Goal: Task Accomplishment & Management: Manage account settings

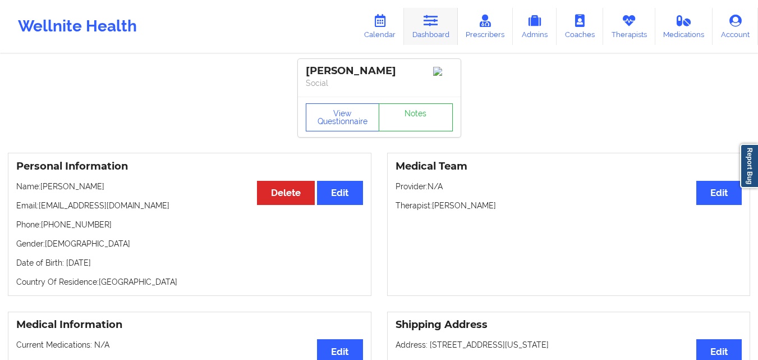
click at [446, 28] on link "Dashboard" at bounding box center [431, 26] width 54 height 37
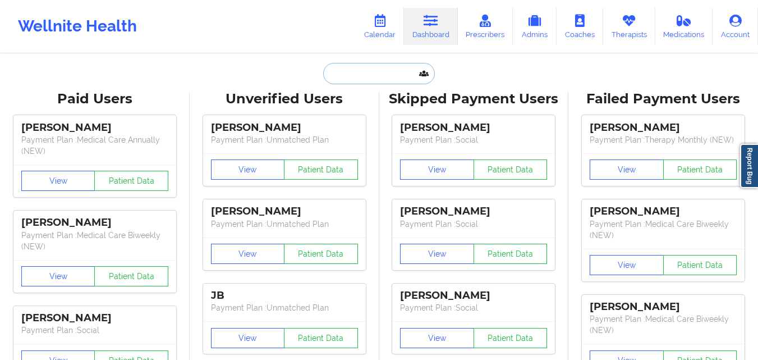
click at [337, 67] on input "text" at bounding box center [378, 73] width 111 height 21
paste input "Gianfranco Narvasa"
type input "Gianfranco Narvasa"
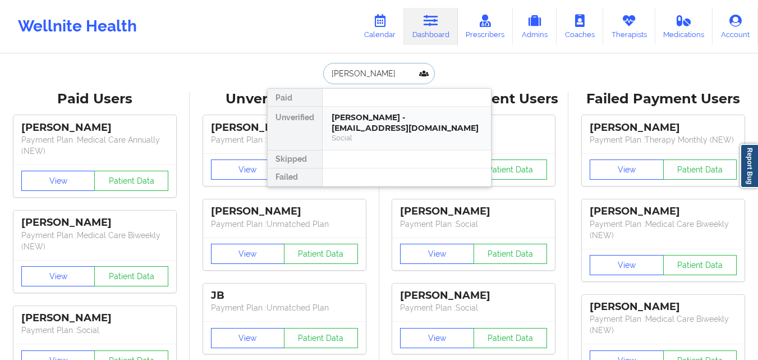
click at [440, 128] on div "Gianfranco Narvasa - zrac04@yahoo.com" at bounding box center [407, 122] width 150 height 21
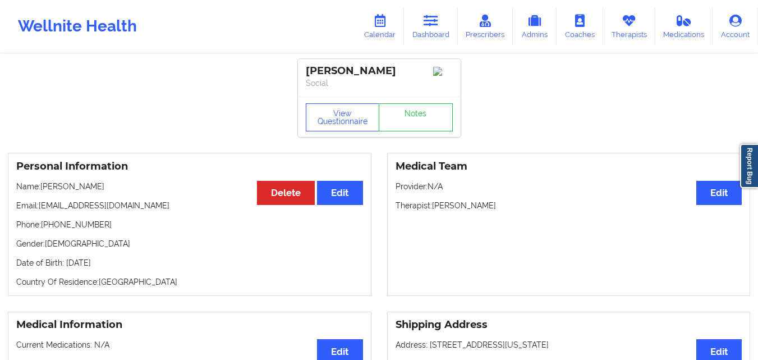
drag, startPoint x: 41, startPoint y: 188, endPoint x: 120, endPoint y: 186, distance: 78.6
click at [120, 186] on p "Name: Gianfranco Narvasa" at bounding box center [189, 186] width 347 height 11
copy p "Gianfranco Narvasa"
drag, startPoint x: 40, startPoint y: 211, endPoint x: 156, endPoint y: 213, distance: 115.1
click at [156, 211] on p "Email: zrac04@yahoo.com" at bounding box center [189, 205] width 347 height 11
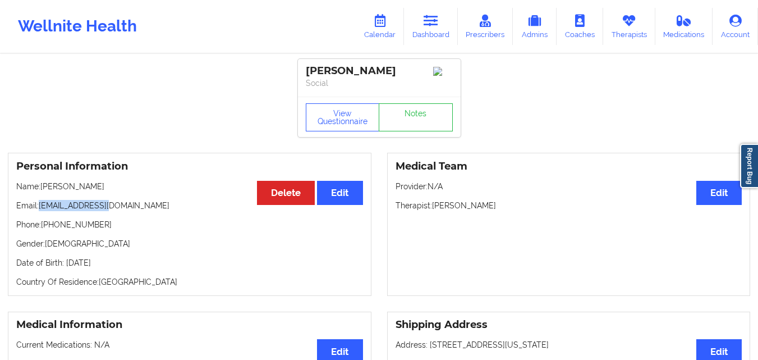
copy p "zrac04@yahoo.com"
click at [423, 25] on link "Dashboard" at bounding box center [431, 26] width 54 height 37
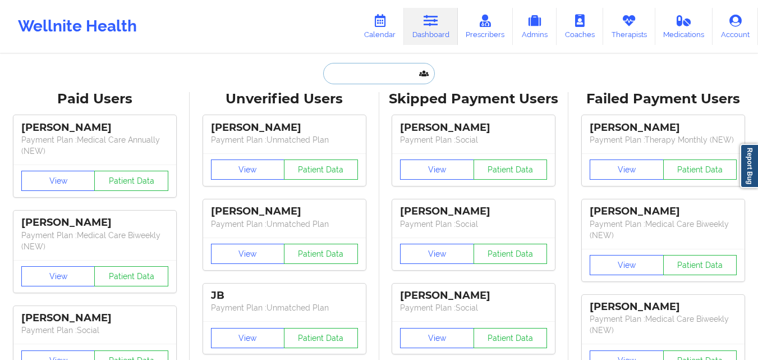
click at [338, 79] on input "text" at bounding box center [378, 73] width 111 height 21
paste input "Francis Sevilla"
type input "Francis Sevilla"
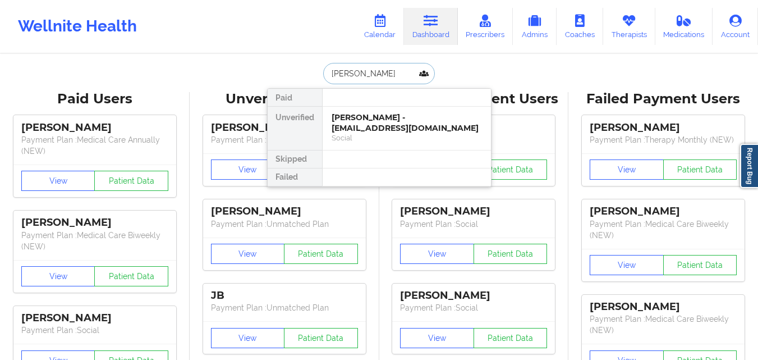
click at [361, 127] on div "Francis Sevilla - fsevilla2020@gmail.com" at bounding box center [407, 122] width 150 height 21
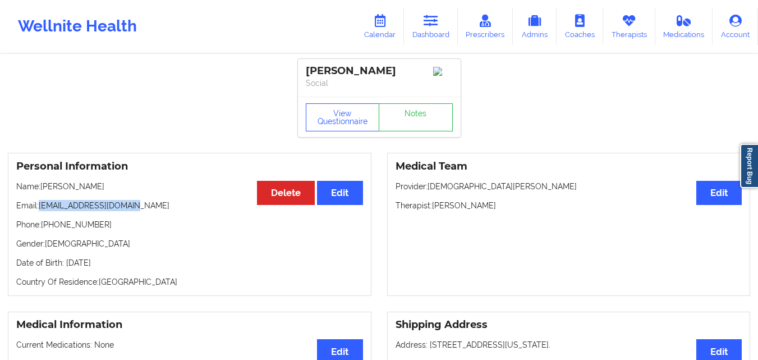
drag, startPoint x: 66, startPoint y: 210, endPoint x: 161, endPoint y: 213, distance: 94.9
click at [161, 211] on p "Email: fsevilla2020@gmail.com" at bounding box center [189, 205] width 347 height 11
copy p "fsevilla2020@gmail.com"
click at [161, 211] on p "Email: fsevilla2020@gmail.com" at bounding box center [189, 205] width 347 height 11
drag, startPoint x: 41, startPoint y: 209, endPoint x: 135, endPoint y: 214, distance: 94.5
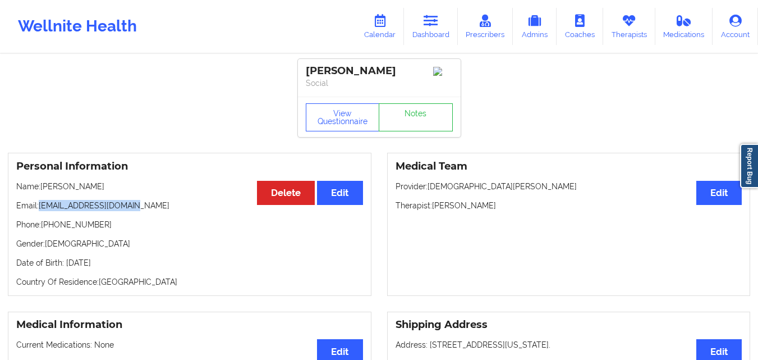
click at [135, 211] on p "Email: fsevilla2020@gmail.com" at bounding box center [189, 205] width 347 height 11
copy p "fsevilla2020@gmail.com"
click at [385, 31] on link "Calendar" at bounding box center [380, 26] width 48 height 37
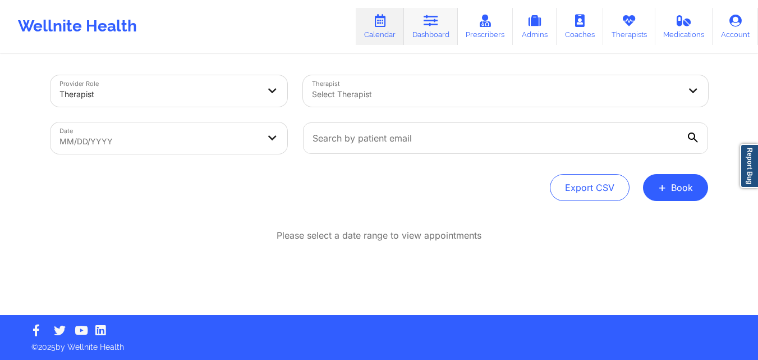
click at [416, 30] on link "Dashboard" at bounding box center [431, 26] width 54 height 37
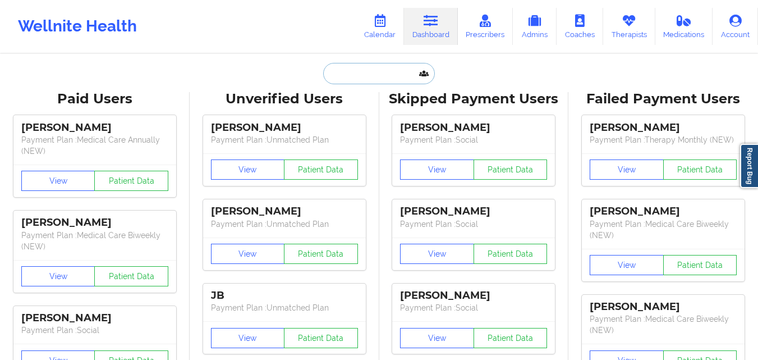
click at [360, 80] on input "text" at bounding box center [378, 73] width 111 height 21
paste input "[PERSON_NAME]"
type input "[PERSON_NAME]"
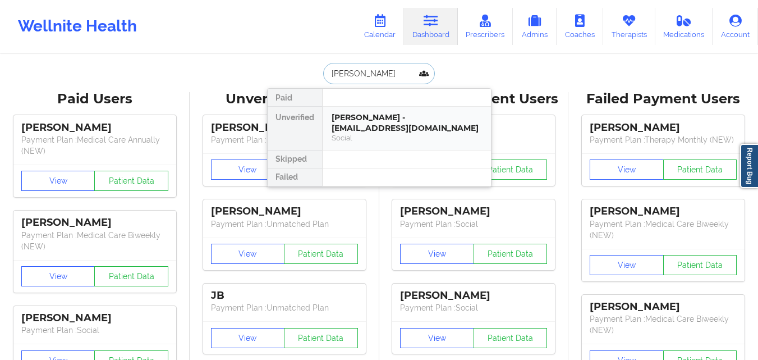
click at [361, 116] on div "Bridget Martinez - bridgetlmartinez@gmail.com" at bounding box center [407, 122] width 150 height 21
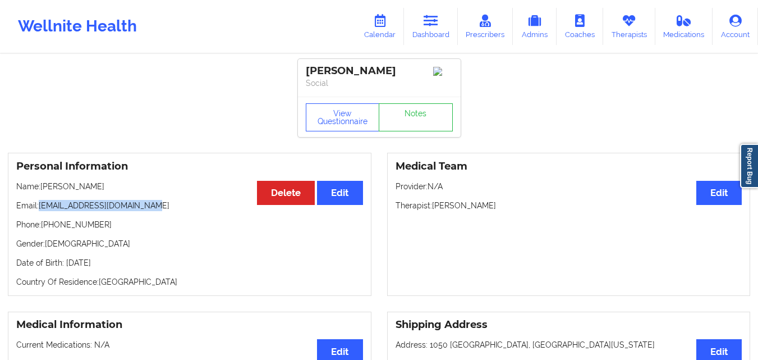
drag, startPoint x: 54, startPoint y: 208, endPoint x: 171, endPoint y: 207, distance: 117.4
click at [171, 207] on p "Email: bridgetlmartinez@gmail.com" at bounding box center [189, 205] width 347 height 11
copy p "[EMAIL_ADDRESS][DOMAIN_NAME]"
click at [429, 24] on icon at bounding box center [431, 21] width 15 height 12
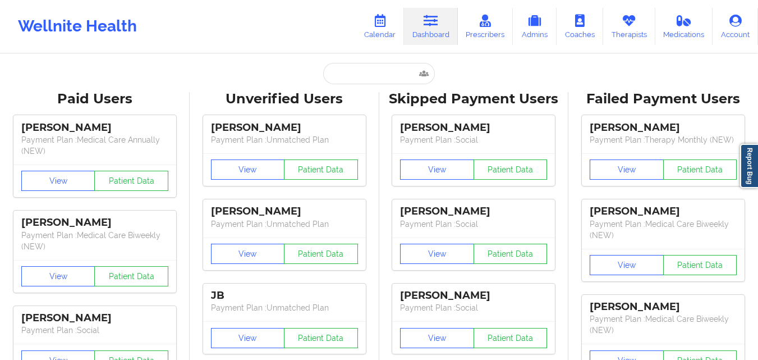
drag, startPoint x: 368, startPoint y: 60, endPoint x: 367, endPoint y: 66, distance: 6.3
click at [362, 72] on input "text" at bounding box center [378, 73] width 111 height 21
paste input "Katherine Lee"
type input "Katherine Lee"
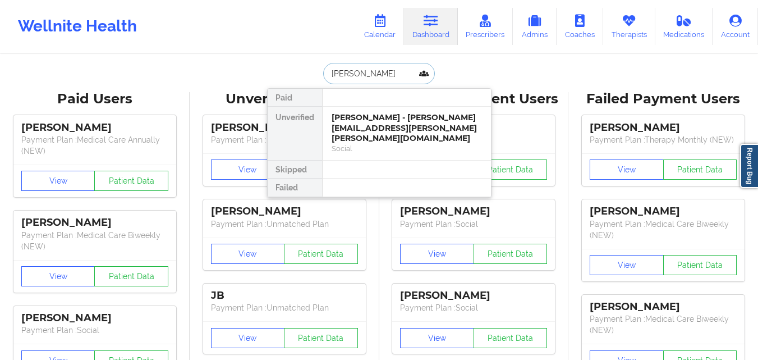
click at [379, 120] on div "Katherine Lee - katherine.janet.lee@gmail.com" at bounding box center [407, 127] width 150 height 31
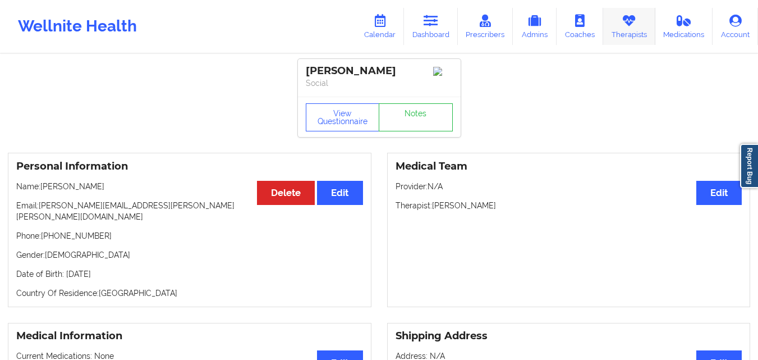
click at [643, 29] on link "Therapists" at bounding box center [630, 26] width 52 height 37
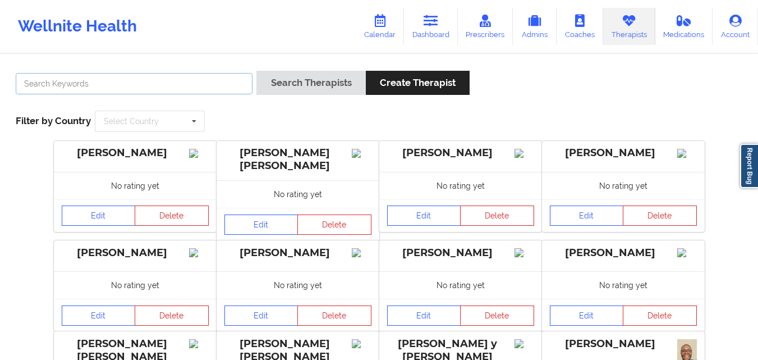
click at [194, 92] on input "text" at bounding box center [134, 83] width 237 height 21
type input "[PERSON_NAME]"
click at [257, 71] on button "Search Therapists" at bounding box center [311, 83] width 109 height 24
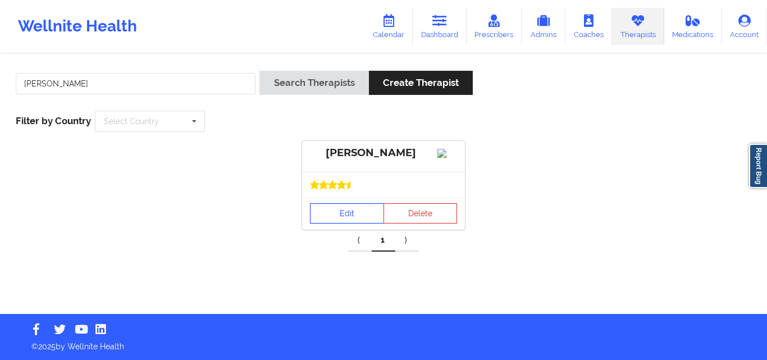
click at [344, 222] on link "Edit" at bounding box center [347, 213] width 74 height 20
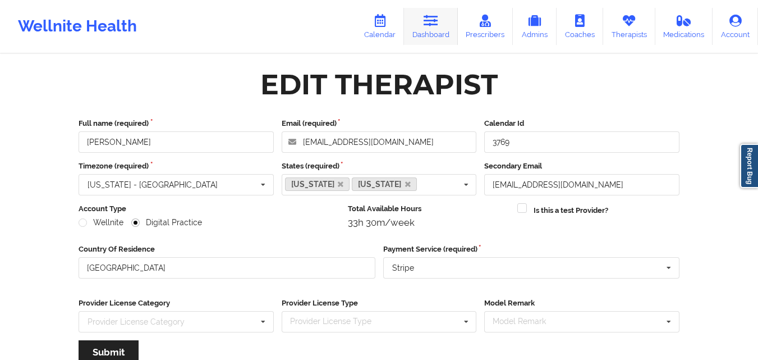
click at [417, 30] on link "Dashboard" at bounding box center [431, 26] width 54 height 37
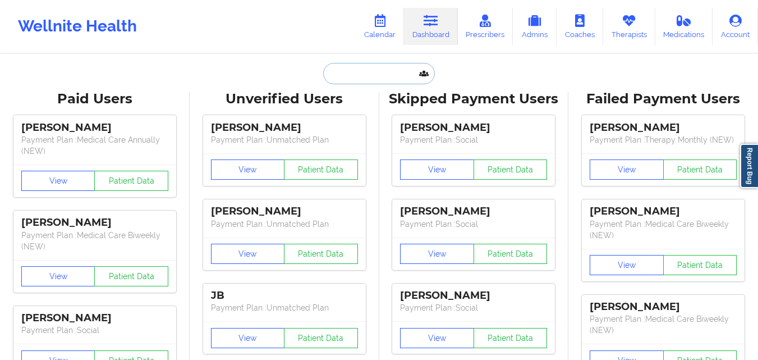
click at [358, 79] on input "text" at bounding box center [378, 73] width 111 height 21
paste input "Katherine Lee"
type input "Katherine Lee"
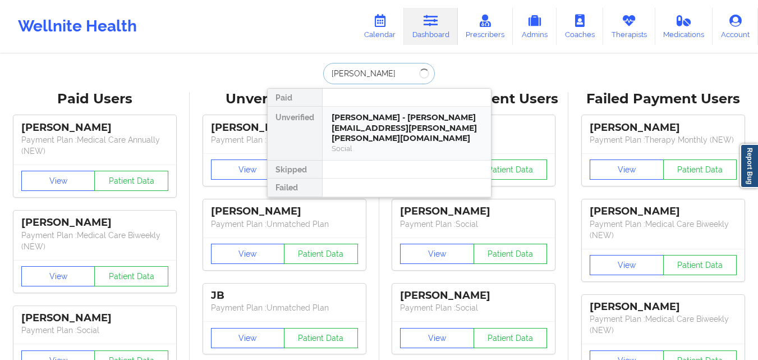
click at [400, 124] on div "Katherine Lee - katherine.janet.lee@gmail.com" at bounding box center [407, 127] width 150 height 31
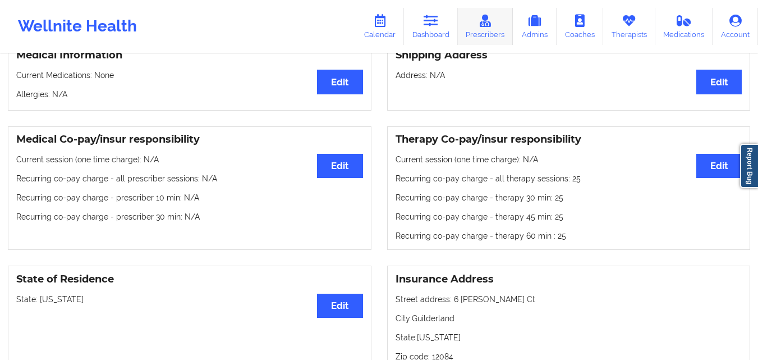
click at [429, 22] on icon at bounding box center [431, 21] width 15 height 12
click input "text"
paste input "Nicholas Doherty"
type input "Nicholas Doherty"
click div "Social"
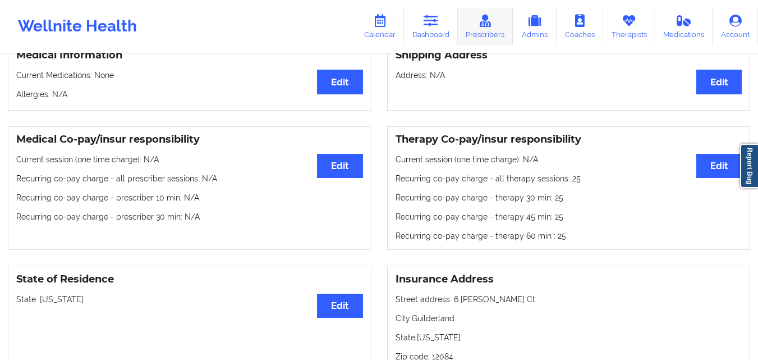
click at [442, 17] on link "Dashboard" at bounding box center [431, 26] width 54 height 37
click input "text"
paste input "Sergio Obrigado"
type input "Sergio"
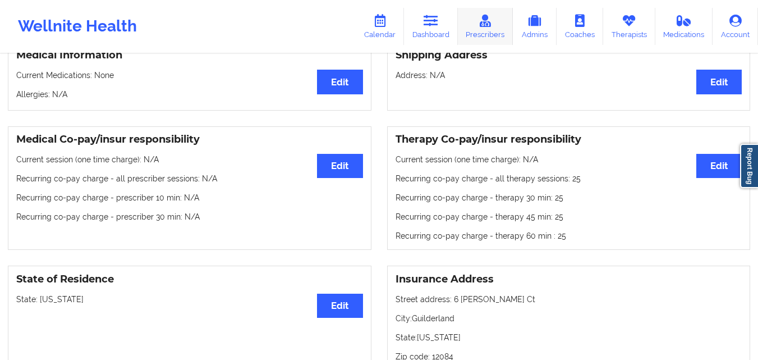
click div "Sergio H Obligado - sobligado@gmail.com"
copy div "Sergio H Obligado"
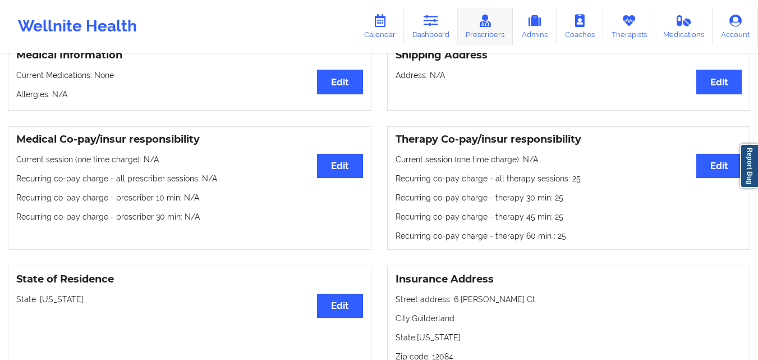
click at [451, 26] on link "Dashboard" at bounding box center [431, 26] width 54 height 37
click input "text"
paste input "Sharlene Hossain"
type input "Sharlene Hossain"
click div "Sharlene Hossain - sharlenehossain@gmail.com"
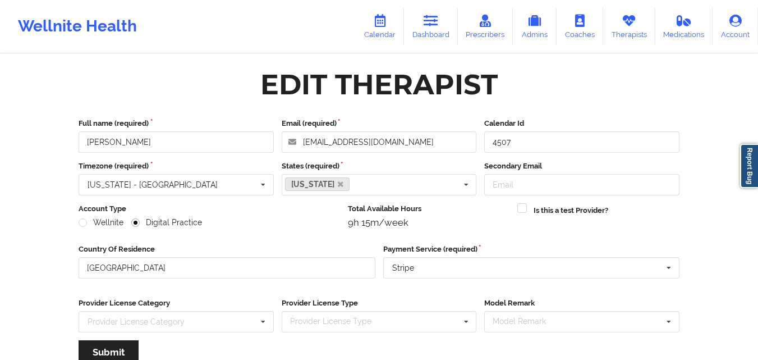
click at [629, 26] on icon at bounding box center [629, 21] width 15 height 12
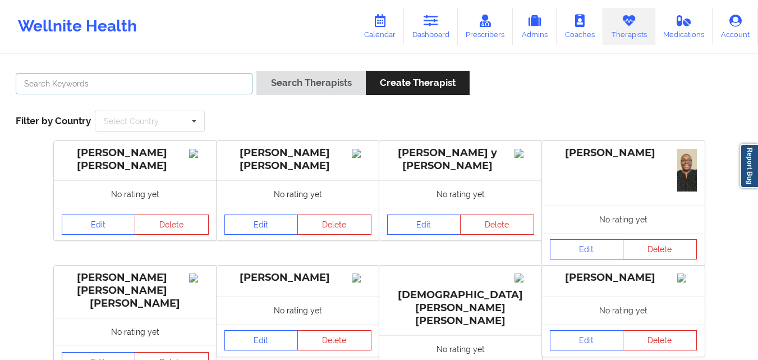
click at [167, 85] on input "text" at bounding box center [134, 83] width 237 height 21
type input "jannet Harper"
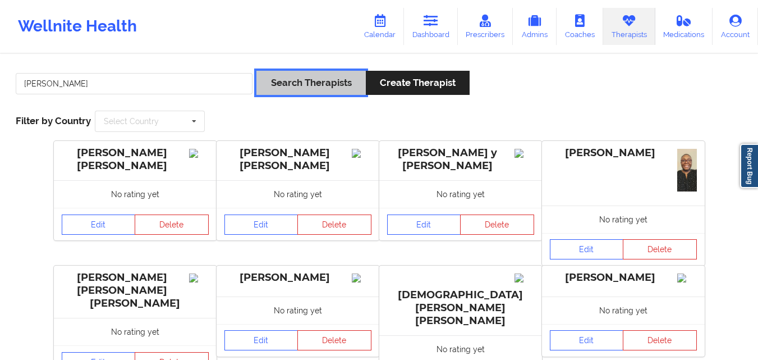
click at [316, 91] on button "Search Therapists" at bounding box center [311, 83] width 109 height 24
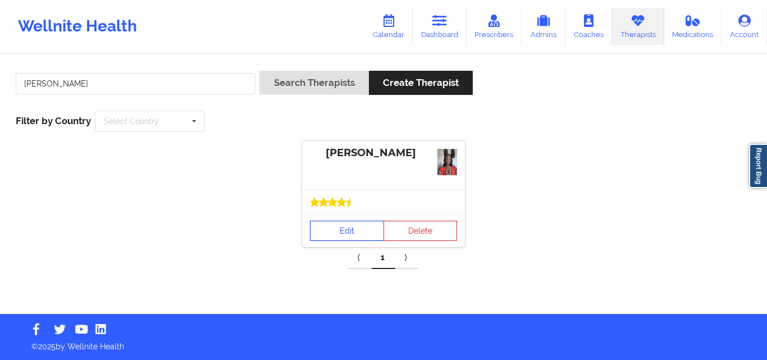
click at [354, 225] on link "Edit" at bounding box center [347, 231] width 74 height 20
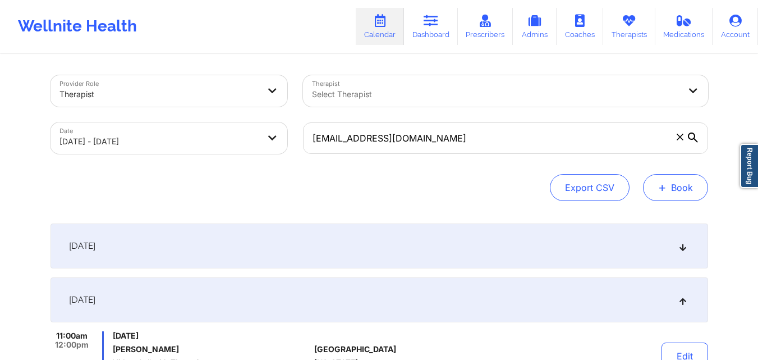
click at [683, 185] on button "+ Book" at bounding box center [675, 187] width 65 height 27
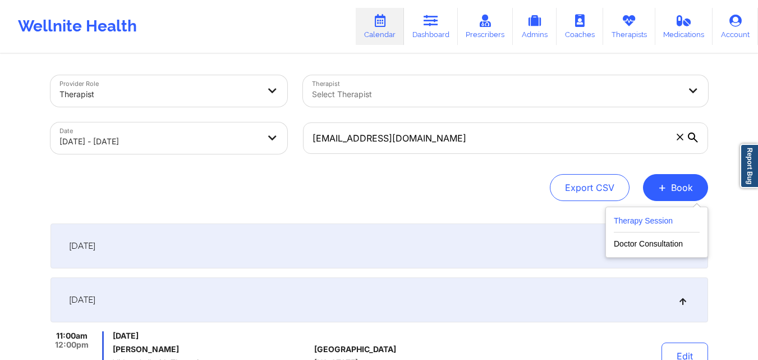
click at [667, 223] on button "Therapy Session" at bounding box center [657, 223] width 86 height 19
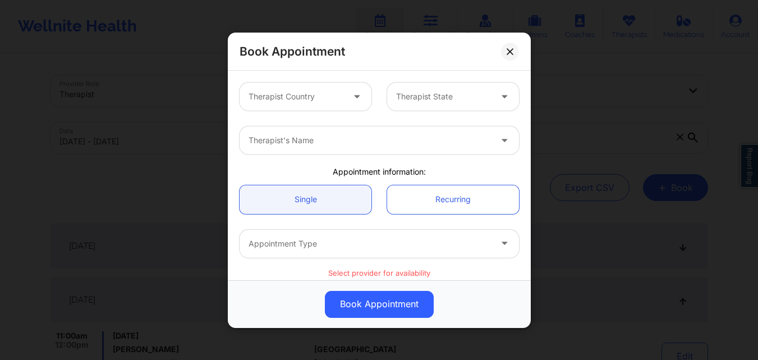
click at [303, 100] on div at bounding box center [296, 96] width 95 height 13
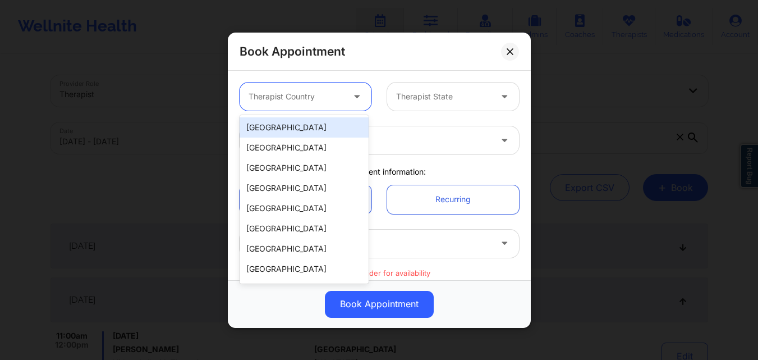
click at [307, 134] on div "[GEOGRAPHIC_DATA]" at bounding box center [304, 127] width 129 height 20
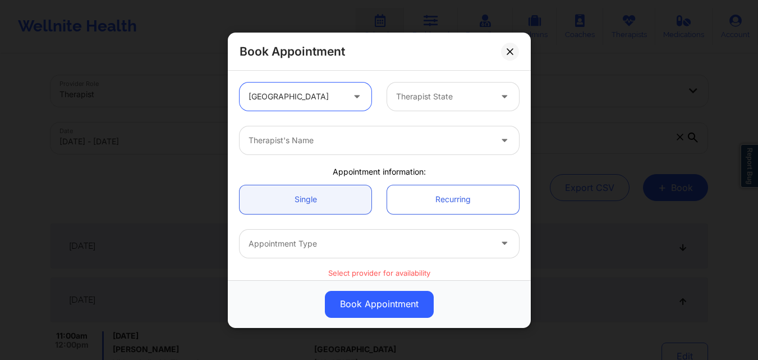
click at [473, 98] on div at bounding box center [443, 96] width 95 height 13
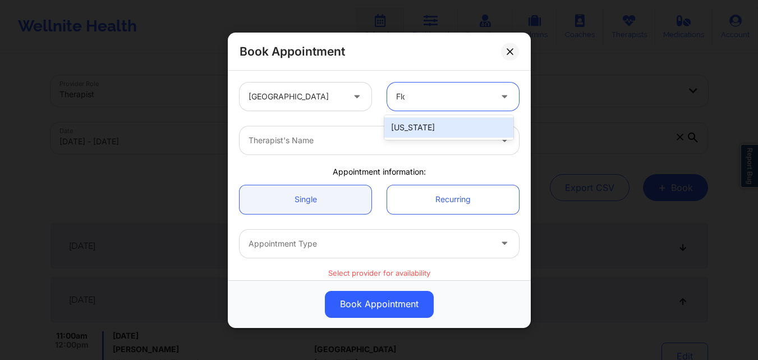
type input "Flor"
click at [437, 144] on div at bounding box center [370, 140] width 243 height 13
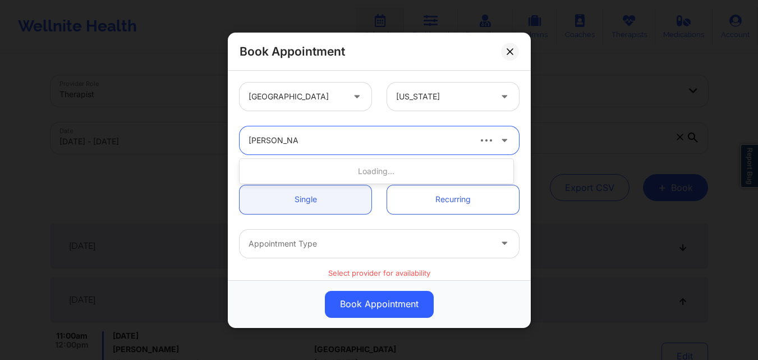
type input "jannet Harper"
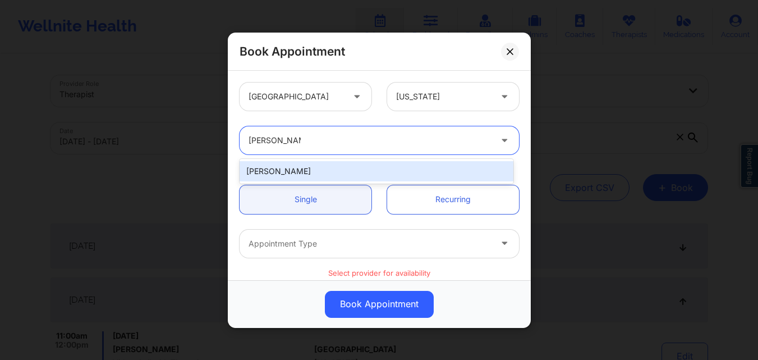
click at [309, 167] on div "Jannet Harper" at bounding box center [377, 171] width 274 height 20
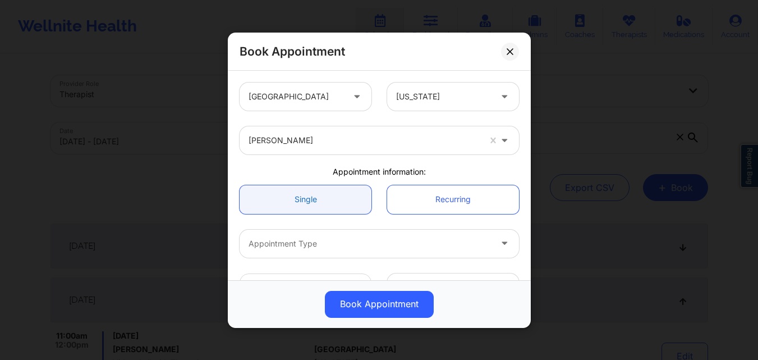
click at [320, 208] on link "Single" at bounding box center [306, 199] width 132 height 29
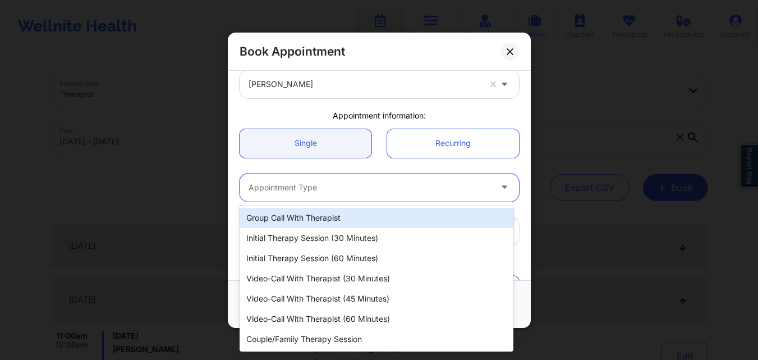
click at [333, 195] on div "Appointment Type" at bounding box center [366, 187] width 253 height 28
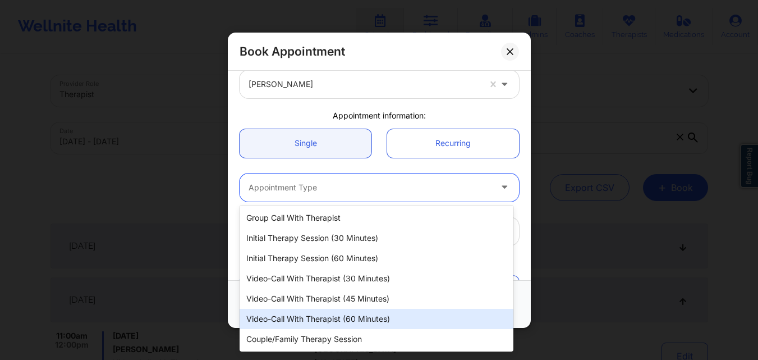
click at [326, 325] on div "Video-Call with Therapist (60 minutes)" at bounding box center [377, 319] width 274 height 20
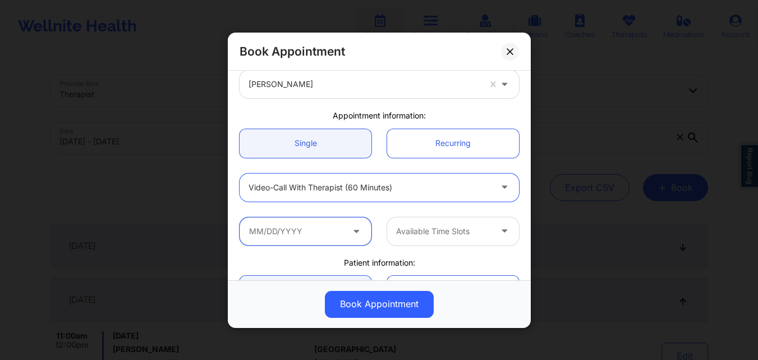
click at [309, 236] on input "text" at bounding box center [306, 231] width 132 height 28
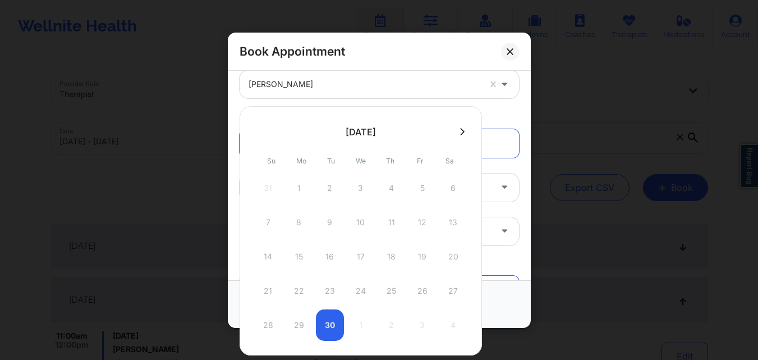
click at [465, 133] on icon at bounding box center [462, 131] width 4 height 8
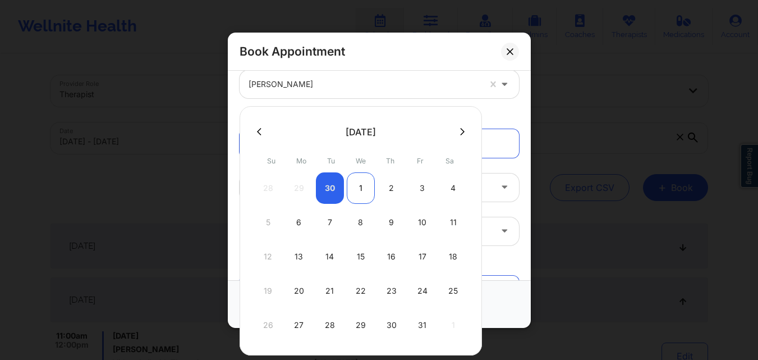
click at [359, 185] on div "1" at bounding box center [361, 187] width 28 height 31
type input "10/01/2025"
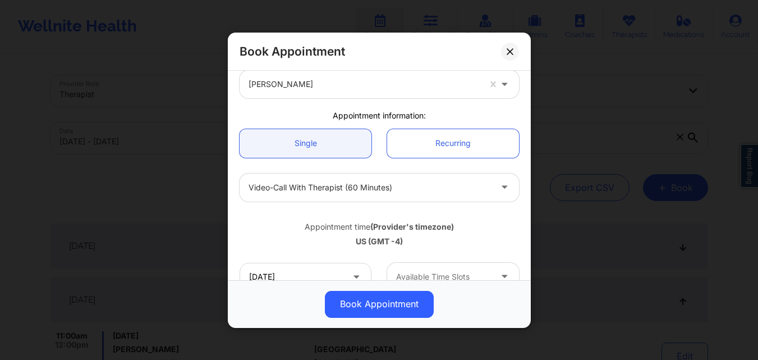
scroll to position [168, 0]
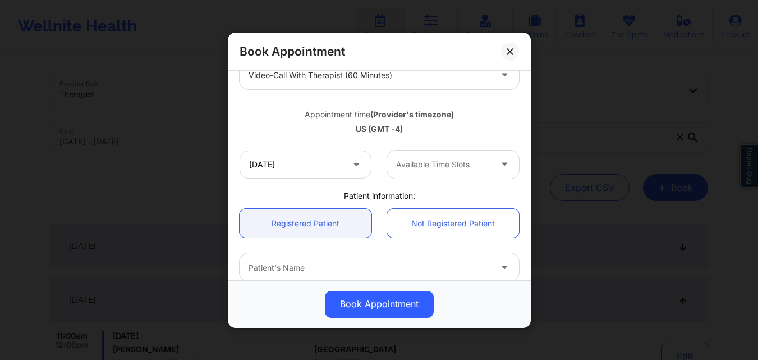
click at [465, 170] on div at bounding box center [443, 164] width 95 height 13
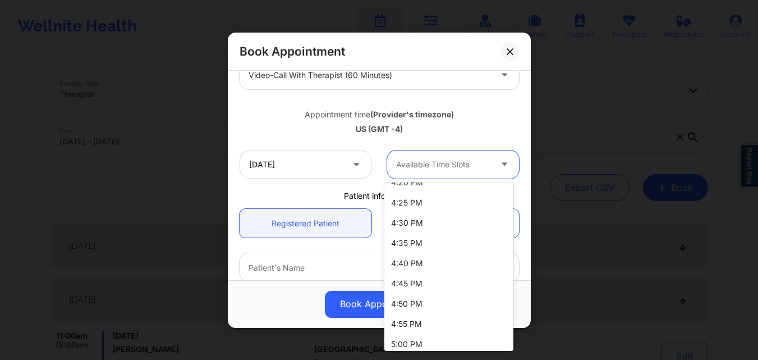
scroll to position [1067, 0]
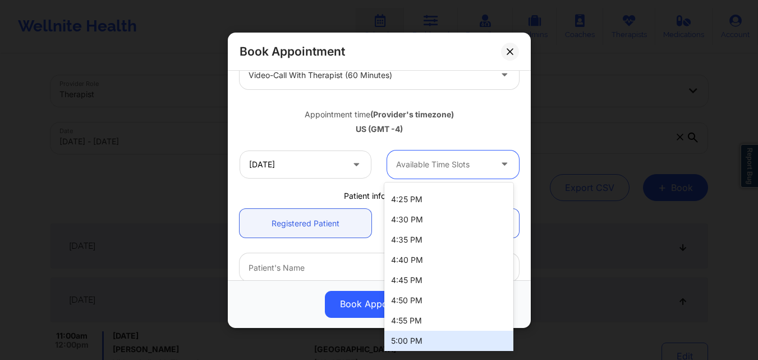
click at [436, 343] on div "5:00 PM" at bounding box center [449, 341] width 129 height 20
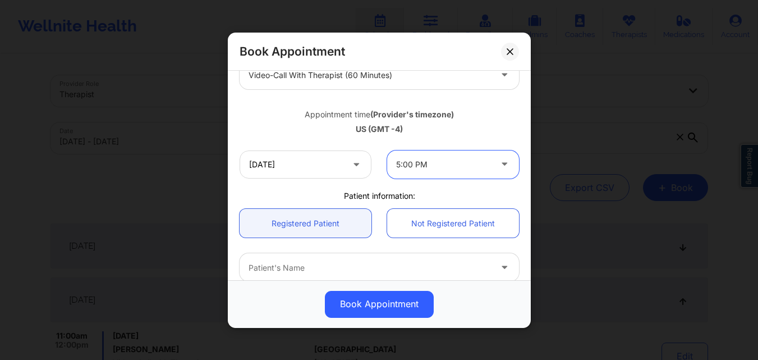
scroll to position [281, 0]
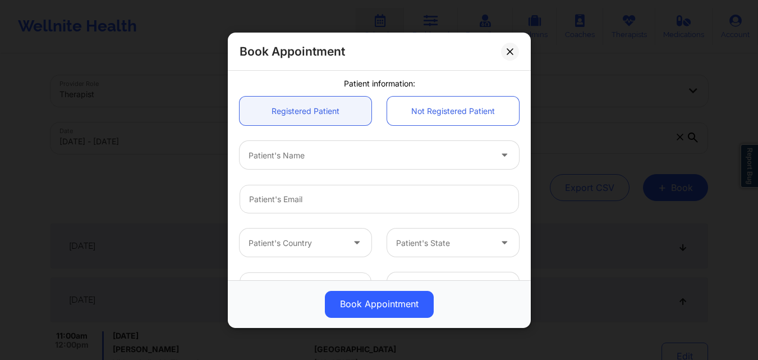
click at [326, 158] on div at bounding box center [370, 154] width 243 height 13
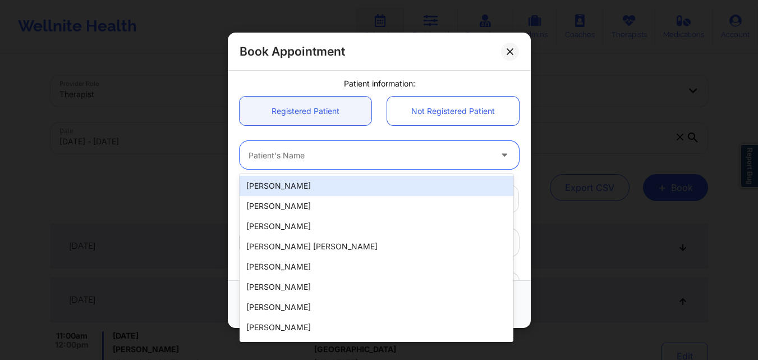
paste input "Gianfranco Narvasa"
type input "Gianfranco Narvasa"
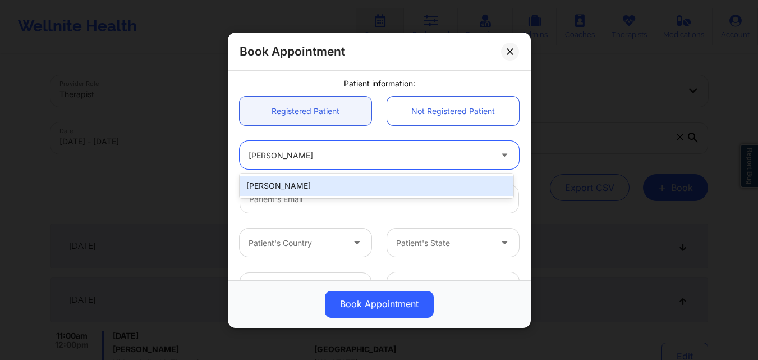
click at [324, 185] on div "Gianfranco Narvasa" at bounding box center [377, 186] width 274 height 20
type input "zrac04@yahoo.com"
type input "+13522578462"
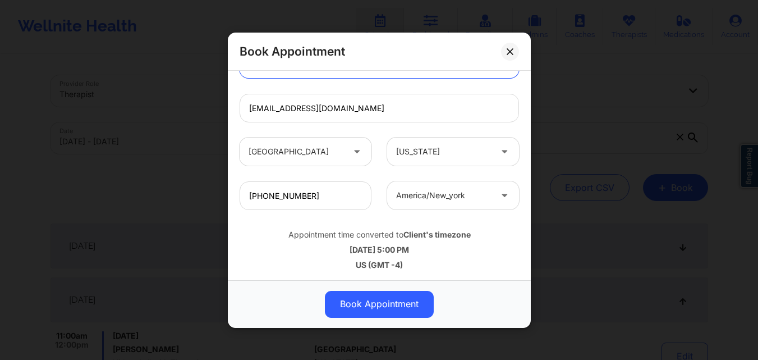
scroll to position [373, 0]
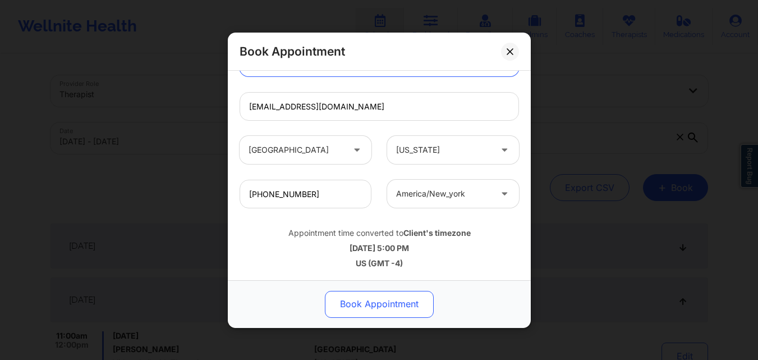
click at [364, 306] on button "Book Appointment" at bounding box center [379, 303] width 109 height 27
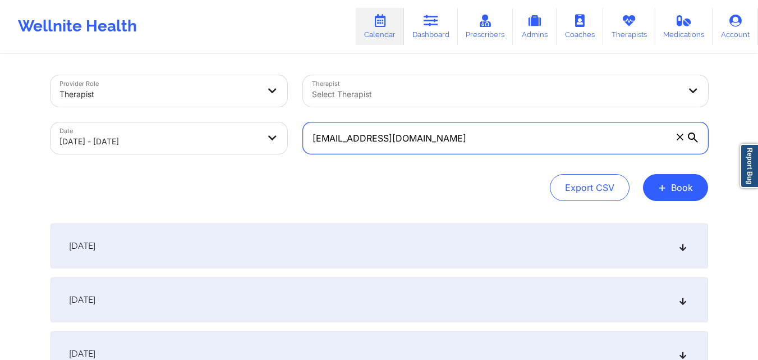
click at [480, 145] on input "madridcarlos.a@gmail.com" at bounding box center [505, 137] width 405 height 31
paste input "zrac04@yahoo"
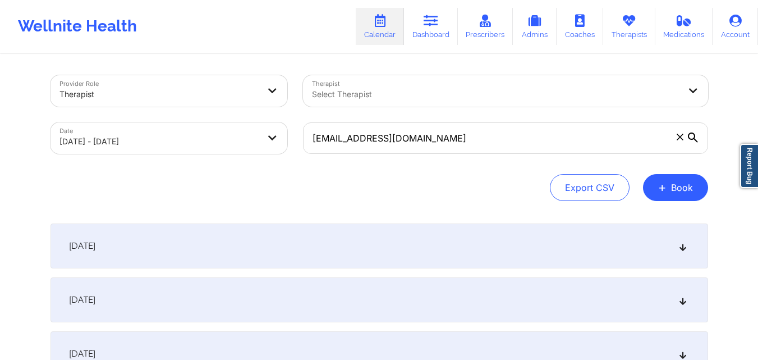
click at [699, 140] on div at bounding box center [693, 137] width 11 height 11
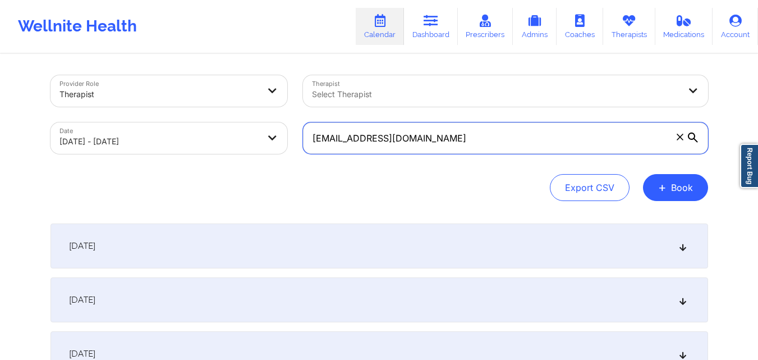
click at [699, 140] on input "zrac04@yahoo.com" at bounding box center [505, 137] width 405 height 31
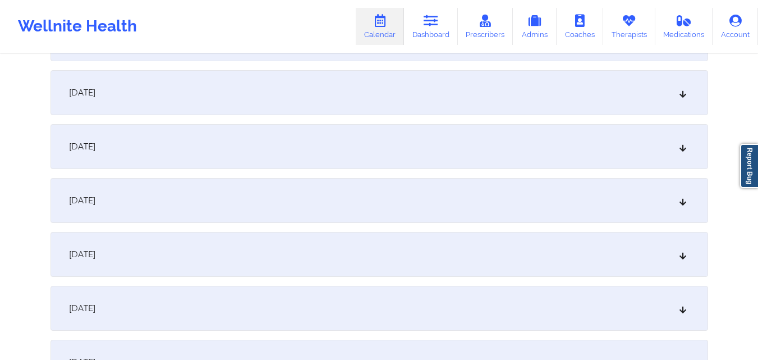
scroll to position [225, 0]
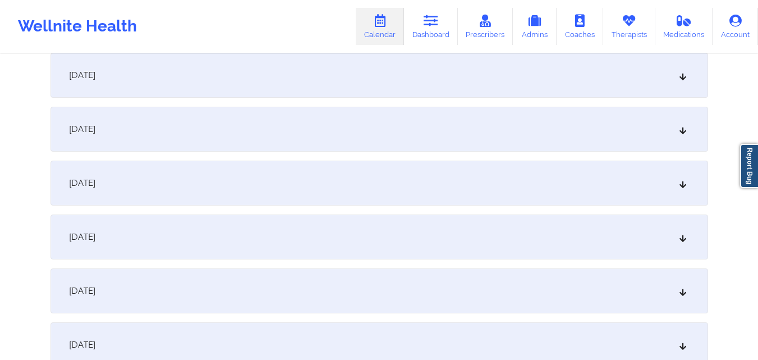
click at [338, 138] on div "[DATE]" at bounding box center [380, 129] width 658 height 45
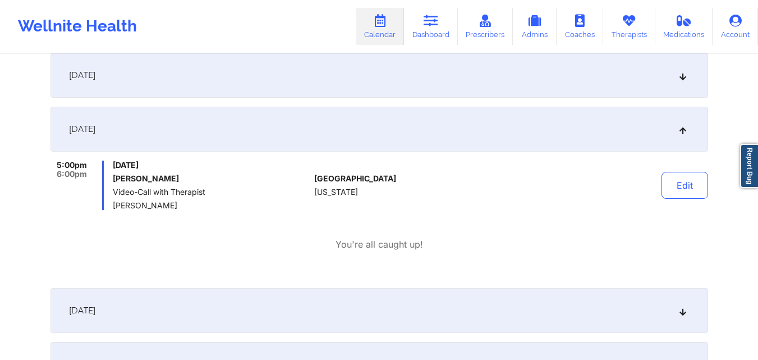
scroll to position [0, 0]
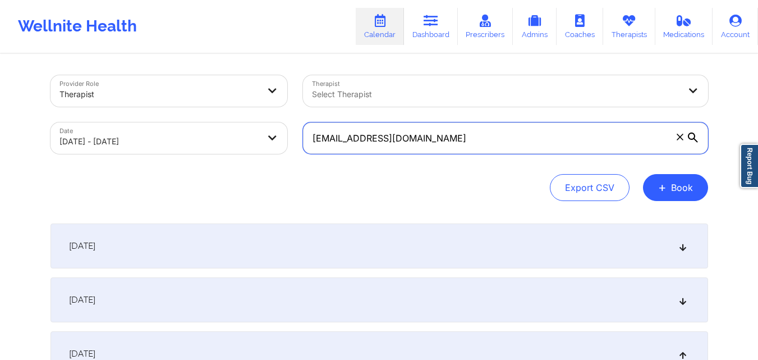
click at [420, 136] on input "zrac04@yahoo.com" at bounding box center [505, 137] width 405 height 31
paste input "fsevilla2020@gmail"
type input "fsevilla2020@gmail.com"
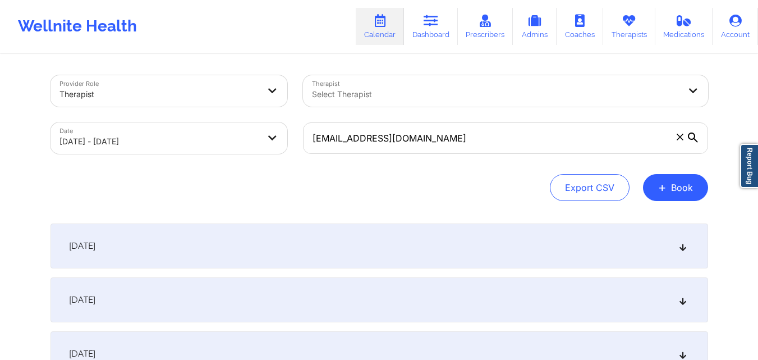
click at [313, 297] on div "[DATE]" at bounding box center [380, 299] width 658 height 45
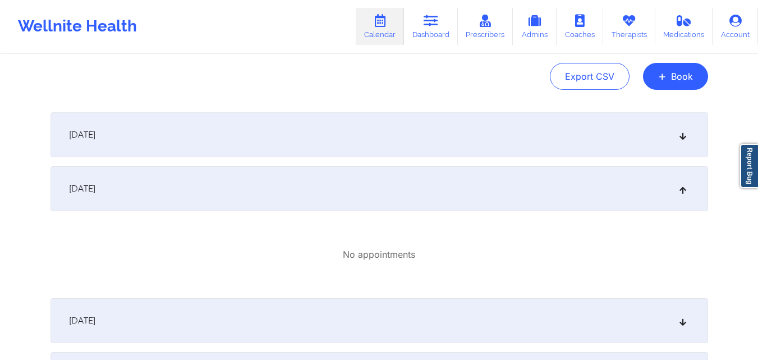
scroll to position [112, 0]
click at [326, 320] on div "[DATE]" at bounding box center [380, 319] width 658 height 45
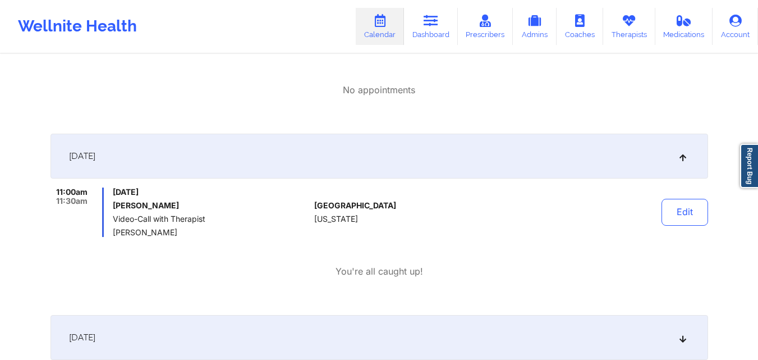
scroll to position [337, 0]
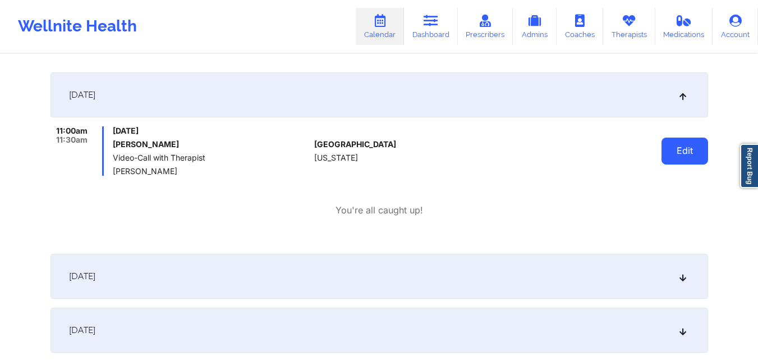
click at [682, 155] on button "Edit" at bounding box center [685, 151] width 47 height 27
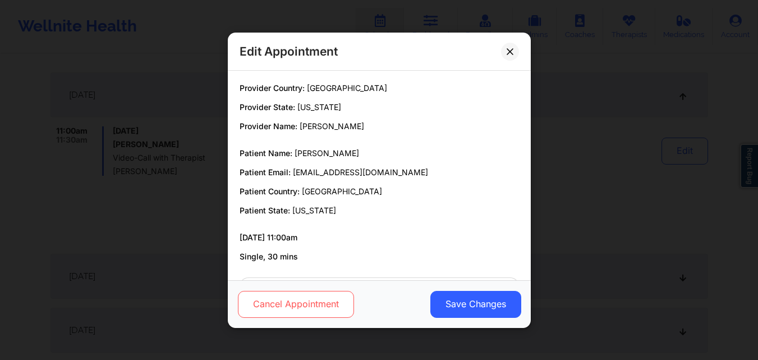
click at [281, 315] on button "Cancel Appointment" at bounding box center [295, 303] width 116 height 27
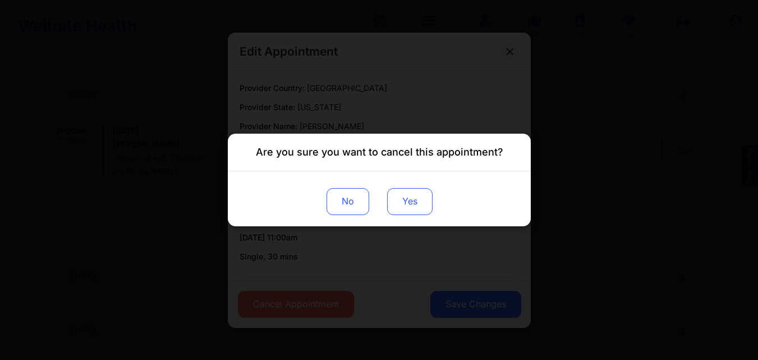
click at [420, 197] on button "Yes" at bounding box center [409, 201] width 45 height 27
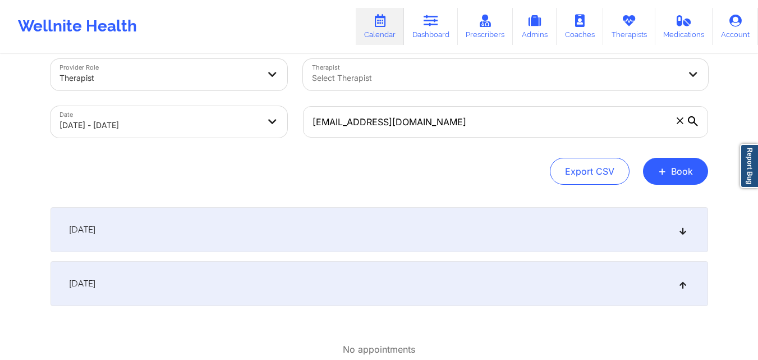
scroll to position [0, 0]
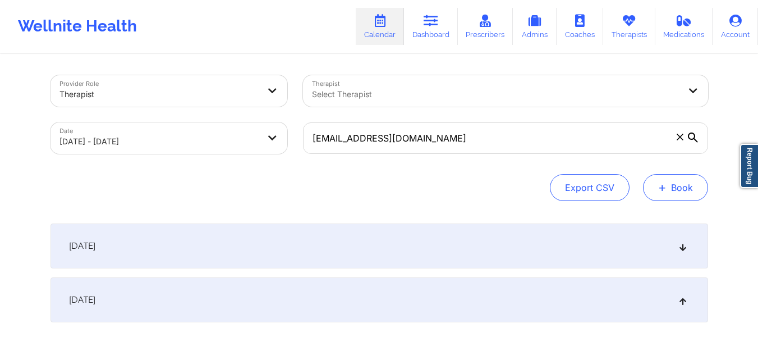
click at [679, 184] on button "+ Book" at bounding box center [675, 187] width 65 height 27
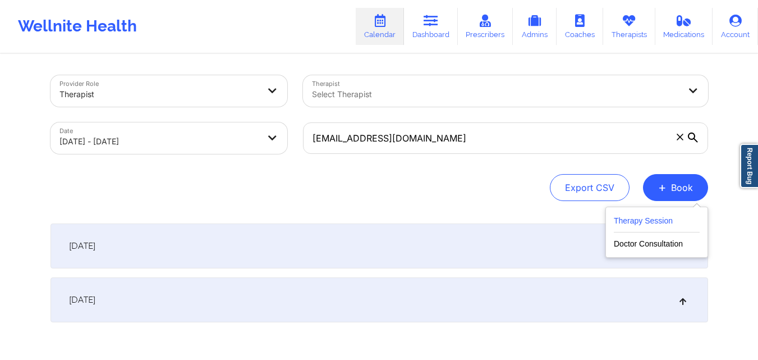
click at [669, 217] on button "Therapy Session" at bounding box center [657, 223] width 86 height 19
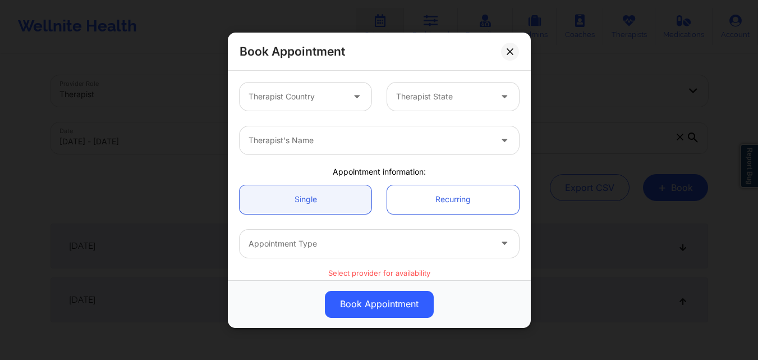
click at [319, 95] on div at bounding box center [296, 96] width 95 height 13
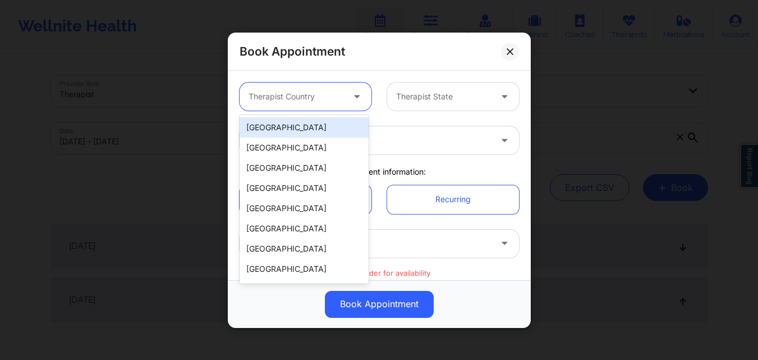
click at [312, 128] on div "[GEOGRAPHIC_DATA]" at bounding box center [304, 127] width 129 height 20
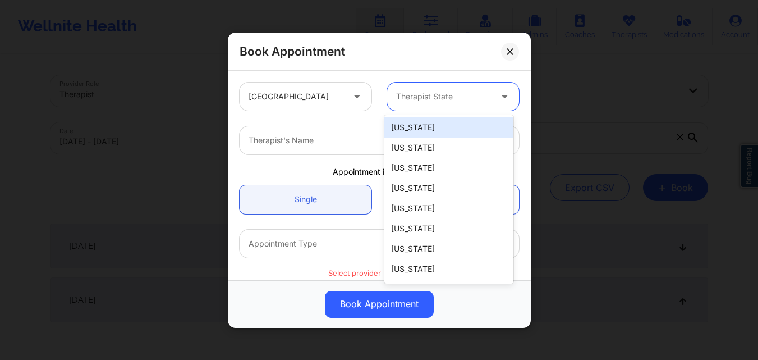
click at [439, 99] on div at bounding box center [443, 96] width 95 height 13
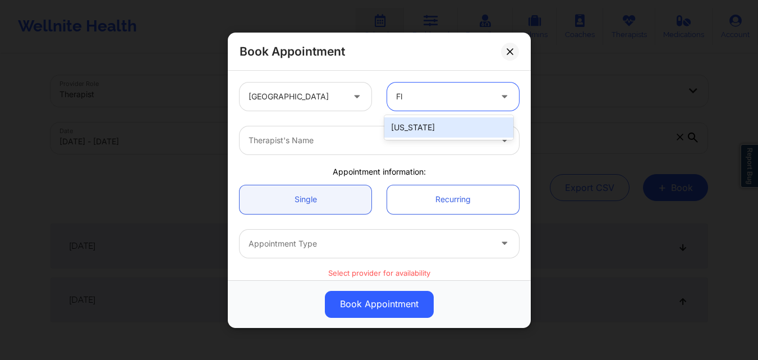
type input "Flo"
click at [351, 151] on div "Therapist's Name" at bounding box center [366, 140] width 253 height 28
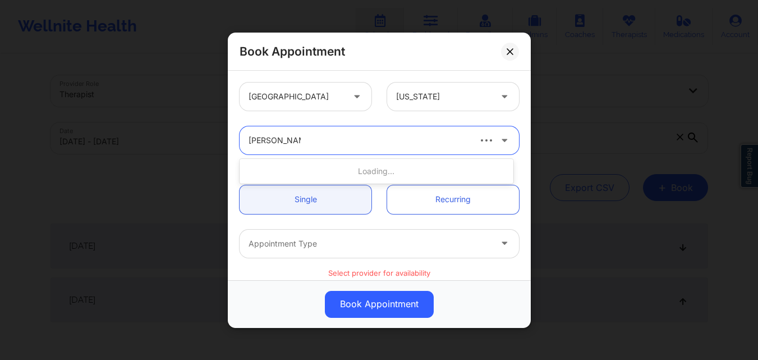
type input "Jannet Harper"
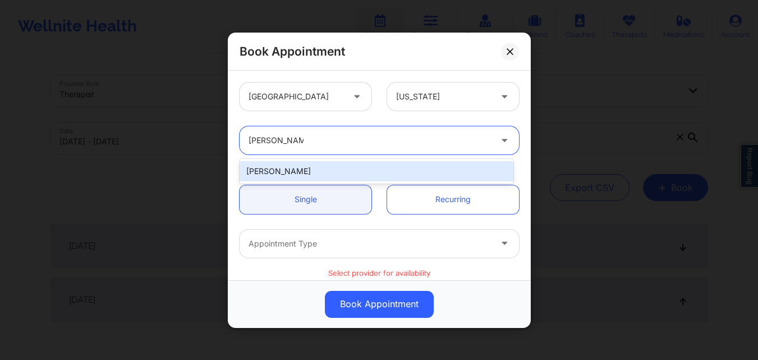
click at [311, 173] on div "Jannet Harper" at bounding box center [377, 171] width 274 height 20
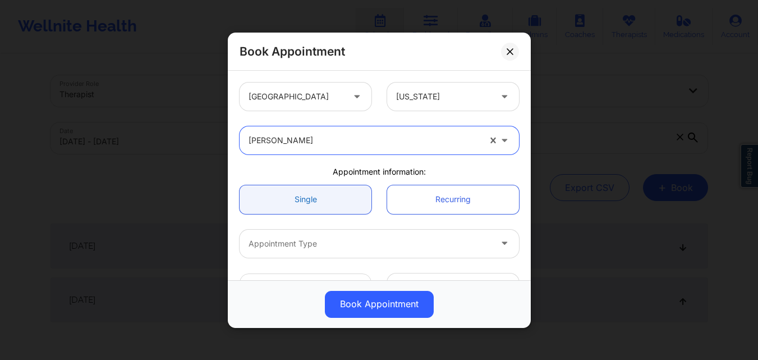
click at [305, 195] on link "Single" at bounding box center [306, 199] width 132 height 29
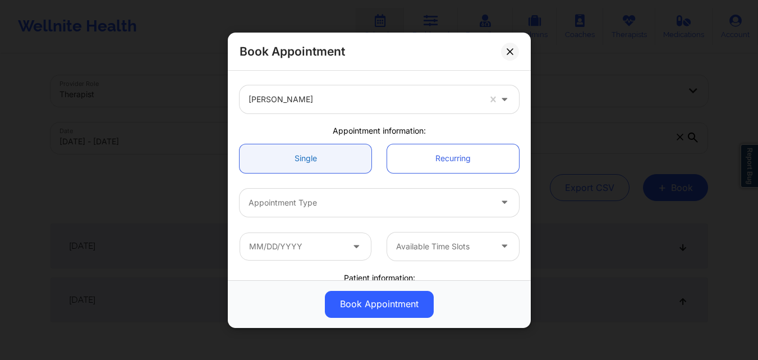
scroll to position [56, 0]
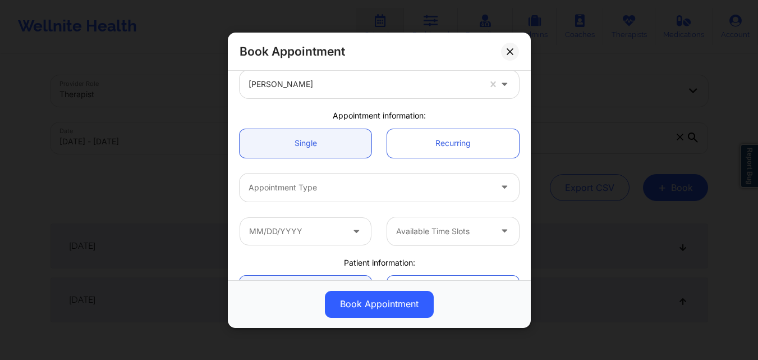
click at [312, 185] on div at bounding box center [370, 186] width 243 height 13
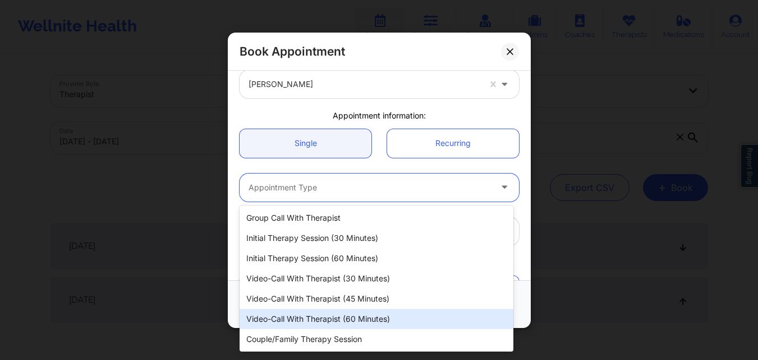
click at [317, 315] on div "Video-Call with Therapist (60 minutes)" at bounding box center [377, 319] width 274 height 20
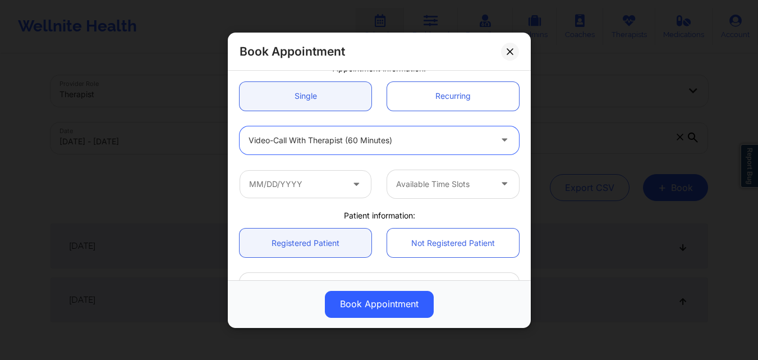
scroll to position [112, 0]
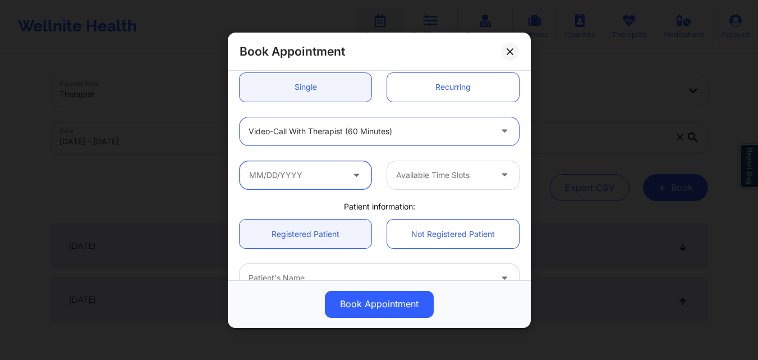
click at [327, 180] on input "text" at bounding box center [306, 175] width 132 height 28
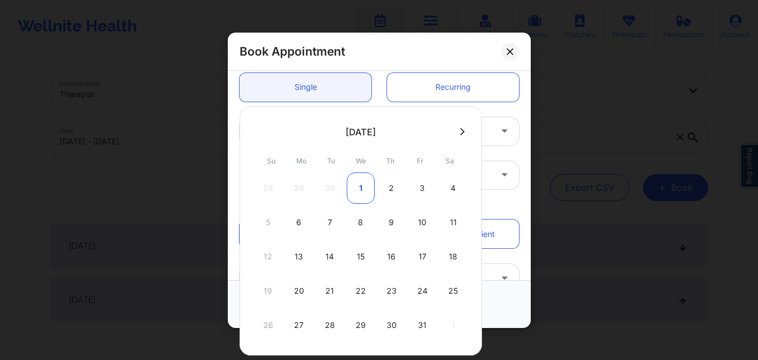
click at [355, 184] on div "1" at bounding box center [361, 187] width 28 height 31
type input "10/01/2025"
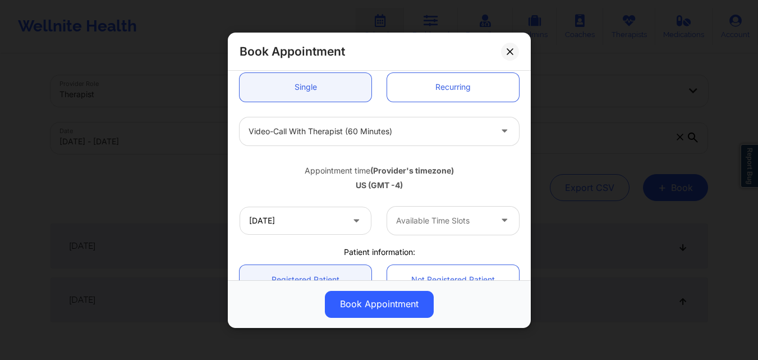
click at [442, 223] on div at bounding box center [443, 220] width 95 height 13
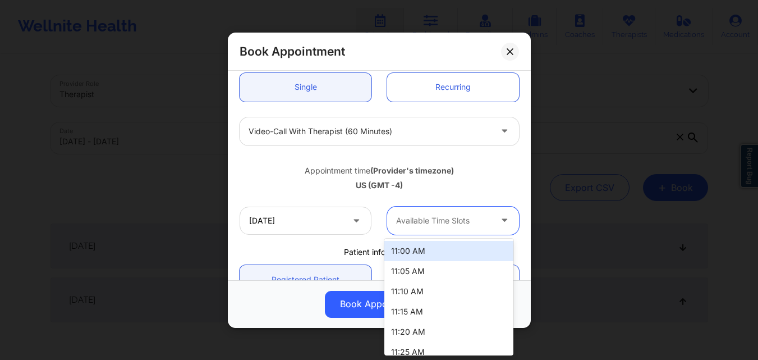
click at [444, 251] on div "11:00 AM" at bounding box center [449, 251] width 129 height 20
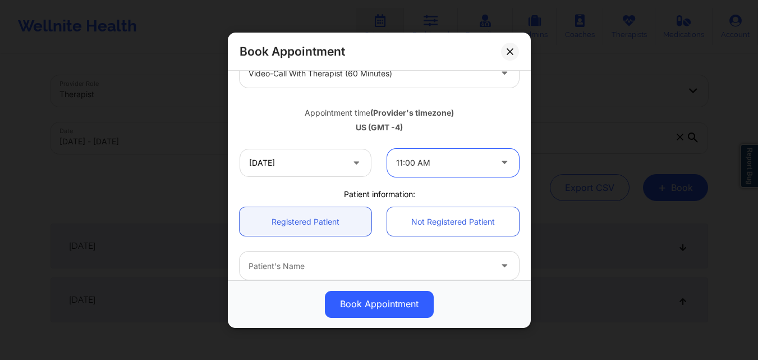
scroll to position [281, 0]
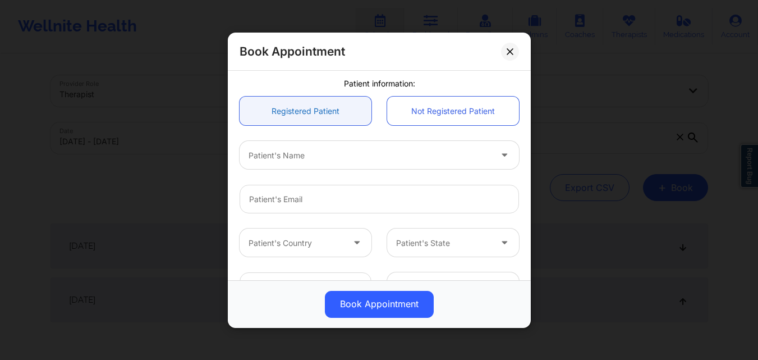
click at [319, 112] on link "Registered Patient" at bounding box center [306, 111] width 132 height 29
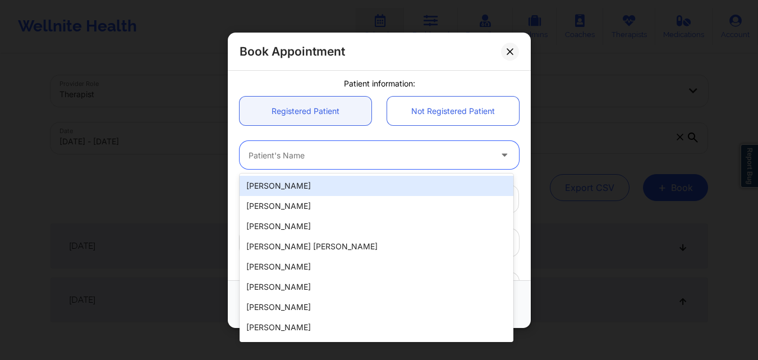
click at [316, 156] on div at bounding box center [370, 154] width 243 height 13
paste input "fsevilla2020@gmail.com"
type input "fsevilla2020@gmail.com"
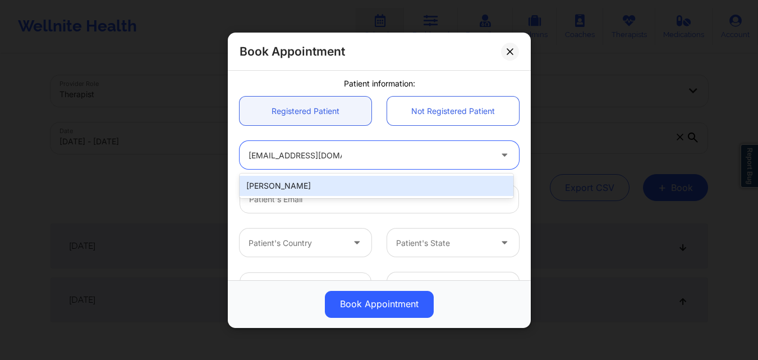
click at [317, 186] on div "Francis Sevilla" at bounding box center [377, 186] width 274 height 20
type input "fsevilla2020@gmail.com"
type input "+1954-531-7470"
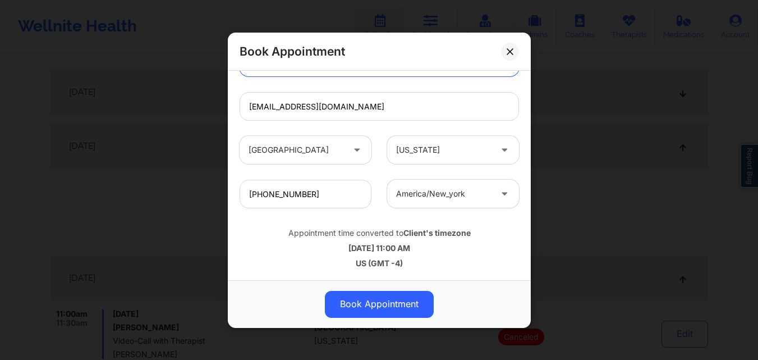
scroll to position [225, 0]
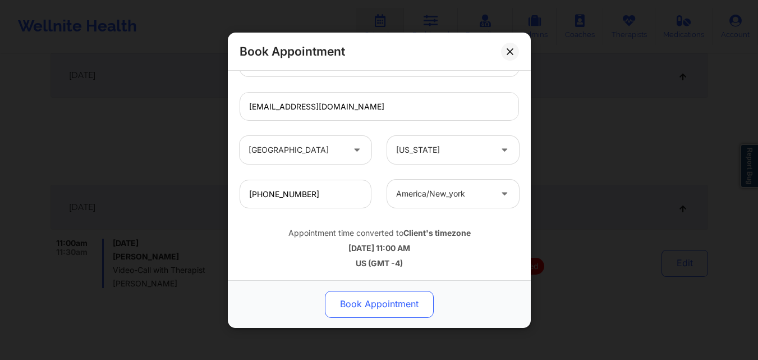
click at [362, 299] on button "Book Appointment" at bounding box center [379, 303] width 109 height 27
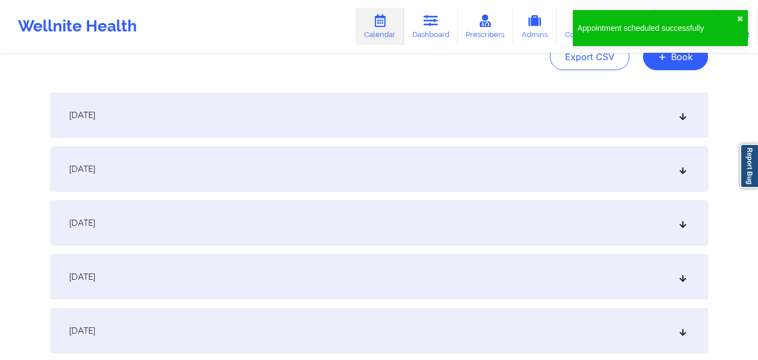
scroll to position [0, 0]
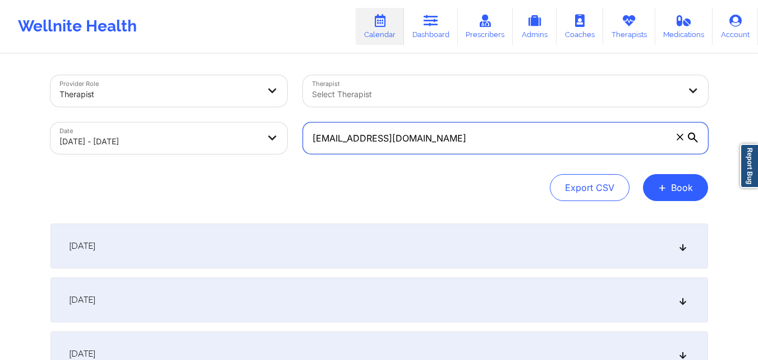
click at [477, 139] on input "fsevilla2020@gmail.com" at bounding box center [505, 137] width 405 height 31
paste input "bridgetlmartinez"
type input "[EMAIL_ADDRESS][DOMAIN_NAME]"
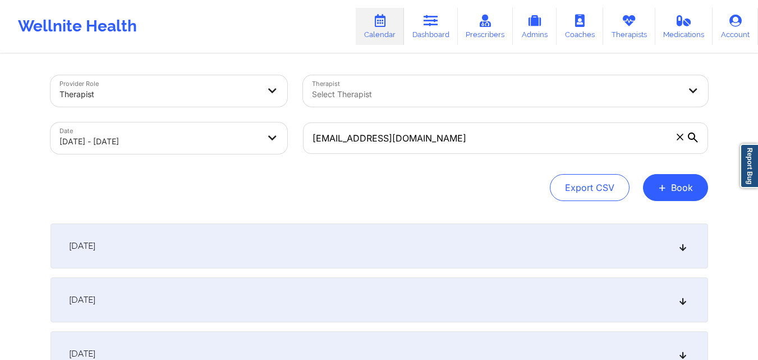
click at [384, 309] on div "[DATE]" at bounding box center [380, 299] width 658 height 45
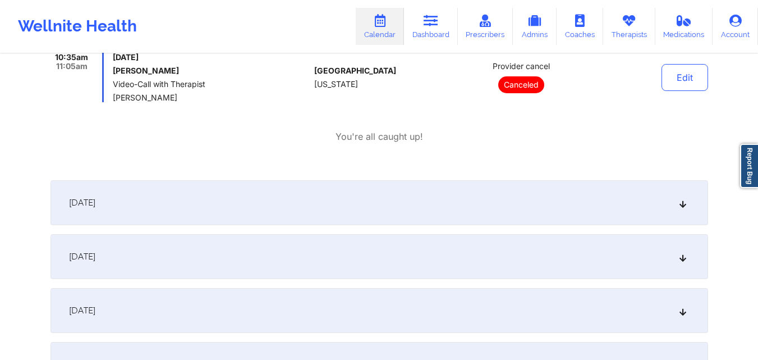
scroll to position [281, 0]
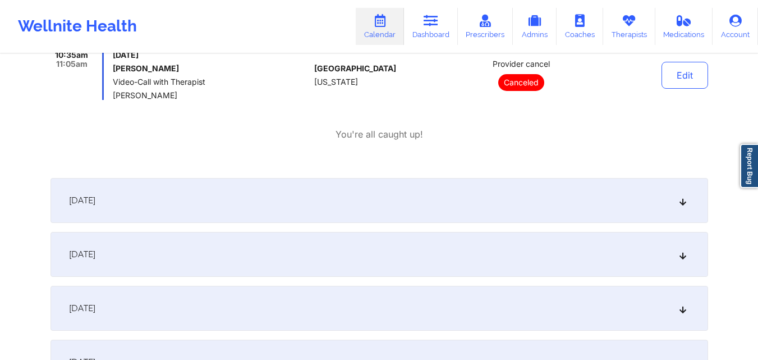
click at [399, 193] on div "[DATE]" at bounding box center [380, 200] width 658 height 45
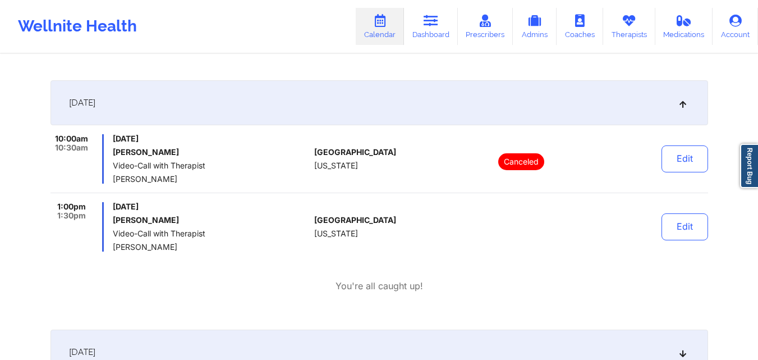
scroll to position [393, 0]
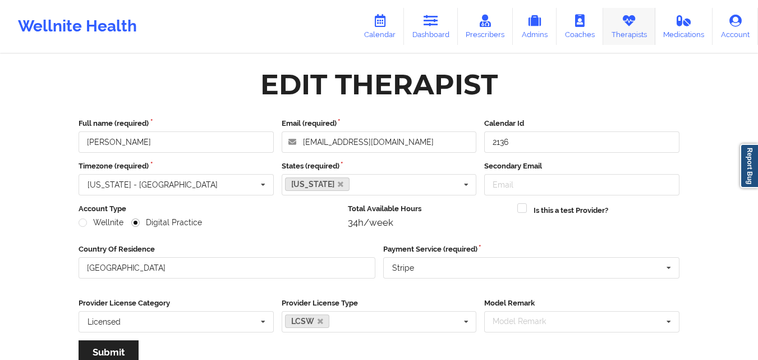
click at [644, 30] on link "Therapists" at bounding box center [630, 26] width 52 height 37
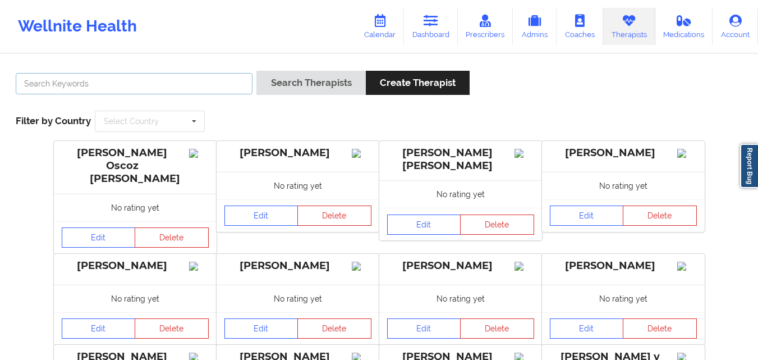
click at [173, 78] on input "text" at bounding box center [134, 83] width 237 height 21
type input "n"
type input "[PERSON_NAME]"
click at [257, 71] on button "Search Therapists" at bounding box center [311, 83] width 109 height 24
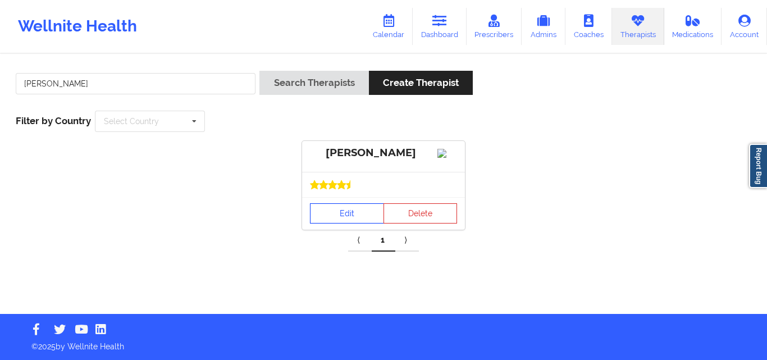
click at [341, 220] on link "Edit" at bounding box center [347, 213] width 74 height 20
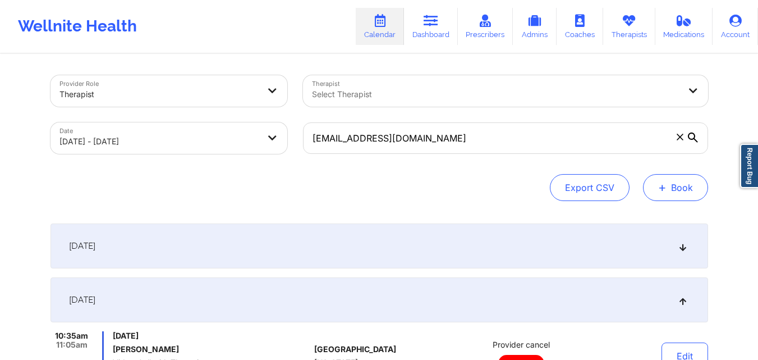
click at [691, 188] on button "+ Book" at bounding box center [675, 187] width 65 height 27
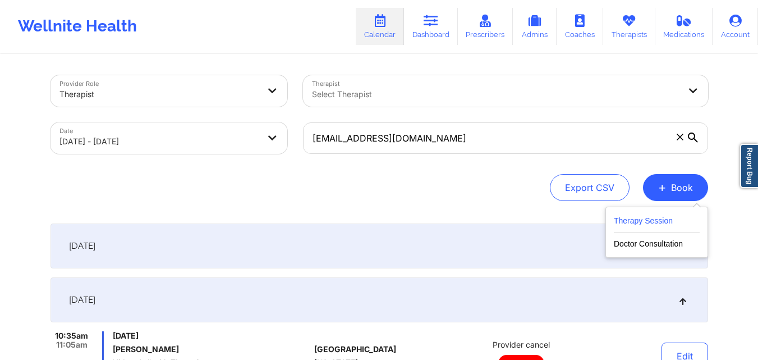
click at [650, 216] on button "Therapy Session" at bounding box center [657, 223] width 86 height 19
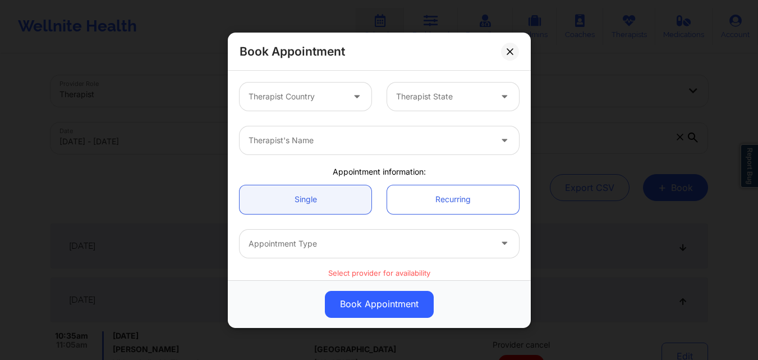
click at [317, 109] on div "Therapist Country" at bounding box center [292, 97] width 105 height 28
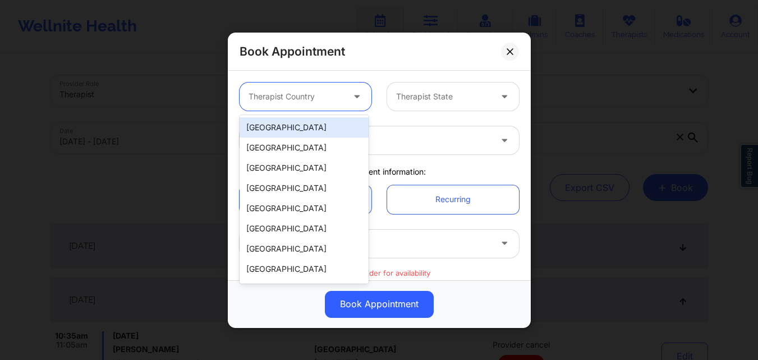
click at [310, 129] on div "[GEOGRAPHIC_DATA]" at bounding box center [304, 127] width 129 height 20
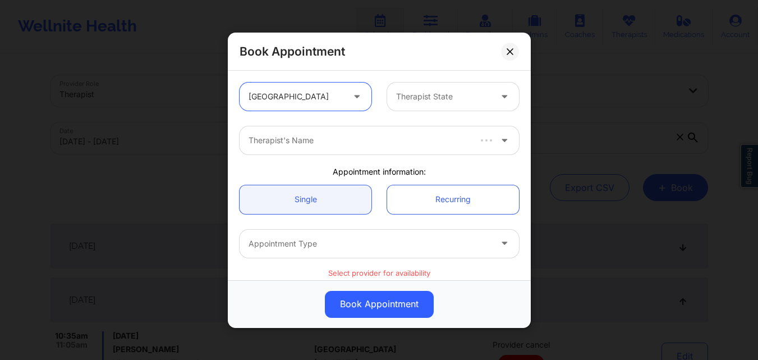
click at [441, 86] on div "Therapist State" at bounding box center [439, 97] width 105 height 28
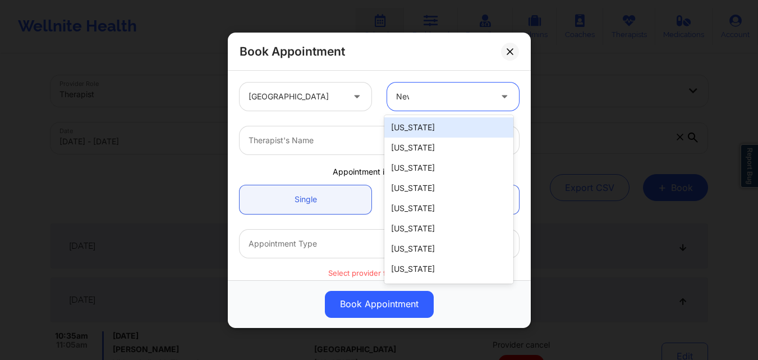
type input "New"
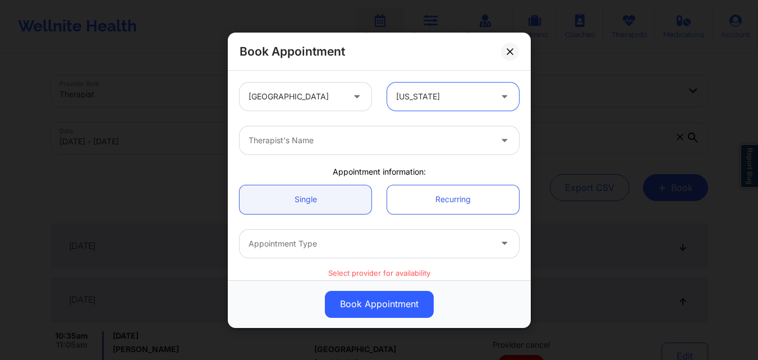
click at [417, 139] on div at bounding box center [370, 140] width 243 height 13
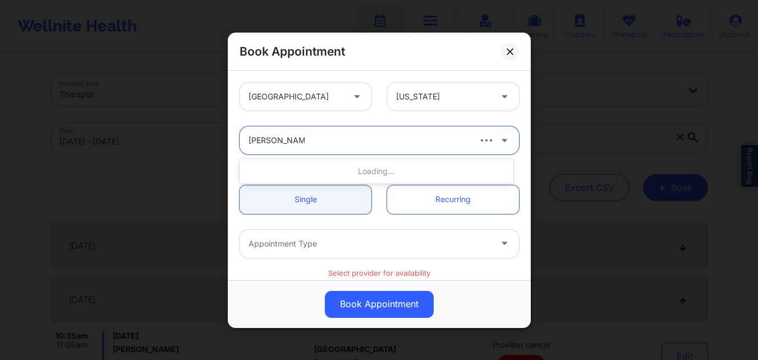
type input "[PERSON_NAME]"
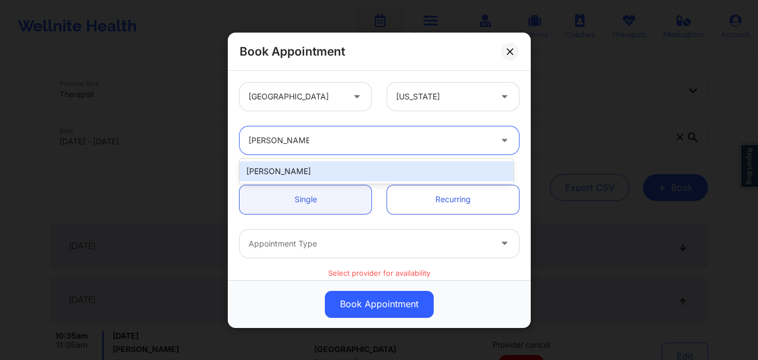
click at [332, 168] on div "[PERSON_NAME]" at bounding box center [377, 171] width 274 height 20
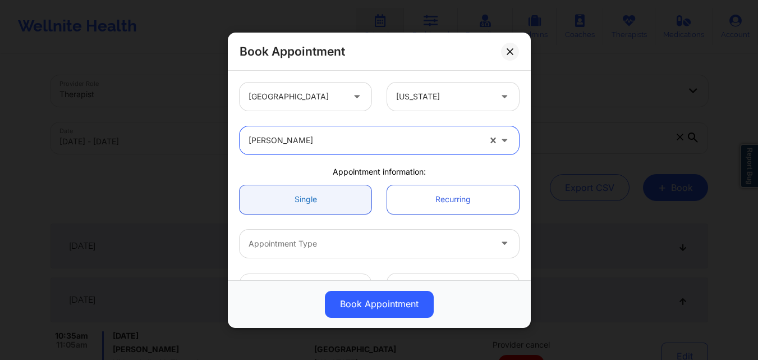
click at [317, 193] on link "Single" at bounding box center [306, 199] width 132 height 29
click at [322, 190] on link "Single" at bounding box center [306, 199] width 132 height 29
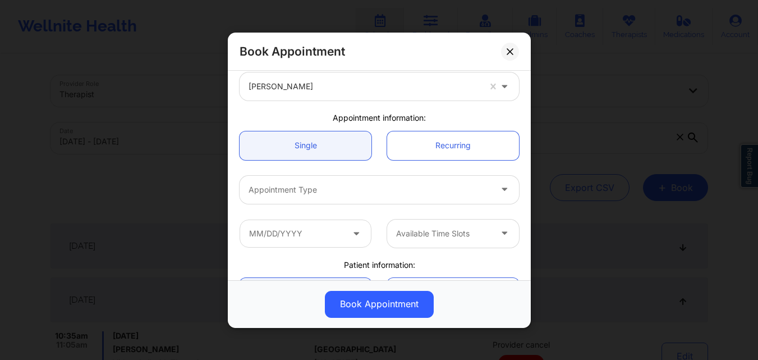
scroll to position [112, 0]
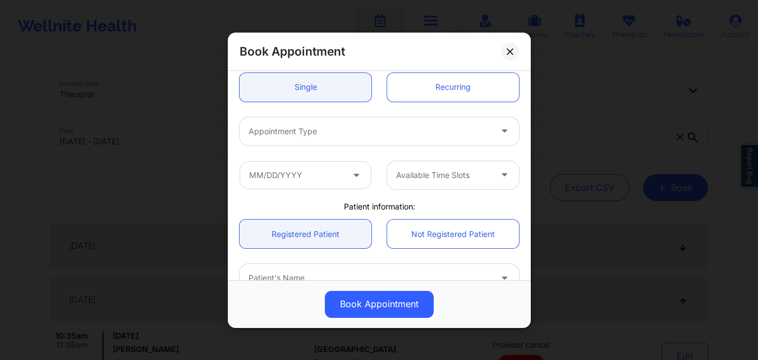
click at [326, 120] on div "Appointment Type" at bounding box center [366, 131] width 253 height 28
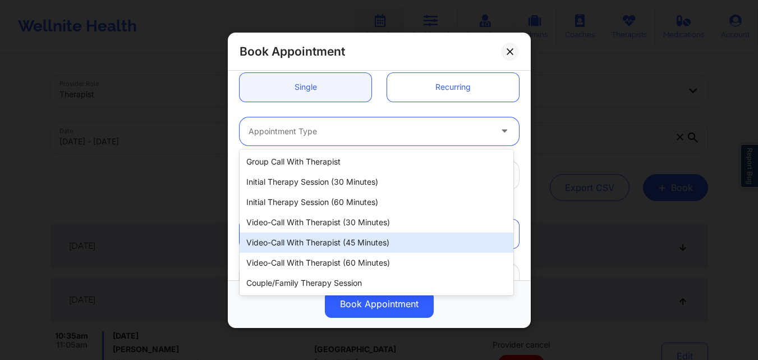
click at [320, 240] on div "Video-Call with Therapist (45 minutes)" at bounding box center [377, 242] width 274 height 20
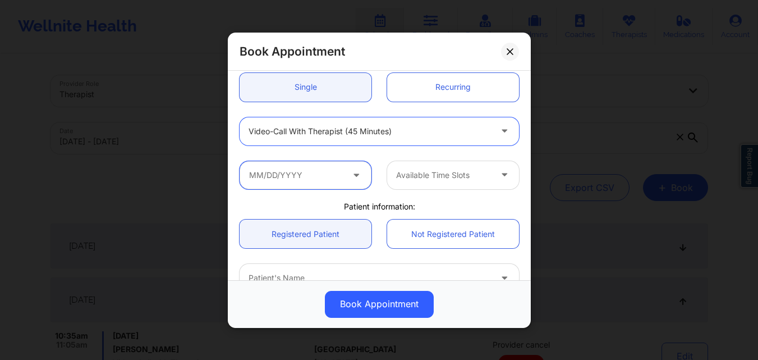
click at [307, 173] on input "text" at bounding box center [306, 175] width 132 height 28
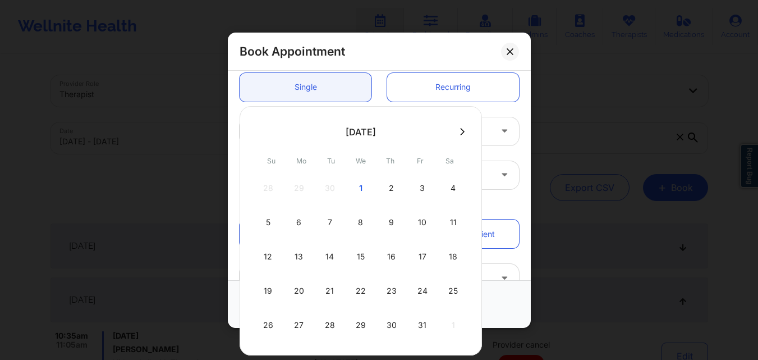
click at [604, 75] on div "Book Appointment [GEOGRAPHIC_DATA] [US_STATE] [PERSON_NAME] Appointment informa…" at bounding box center [379, 180] width 758 height 360
